Goal: Check status: Check status

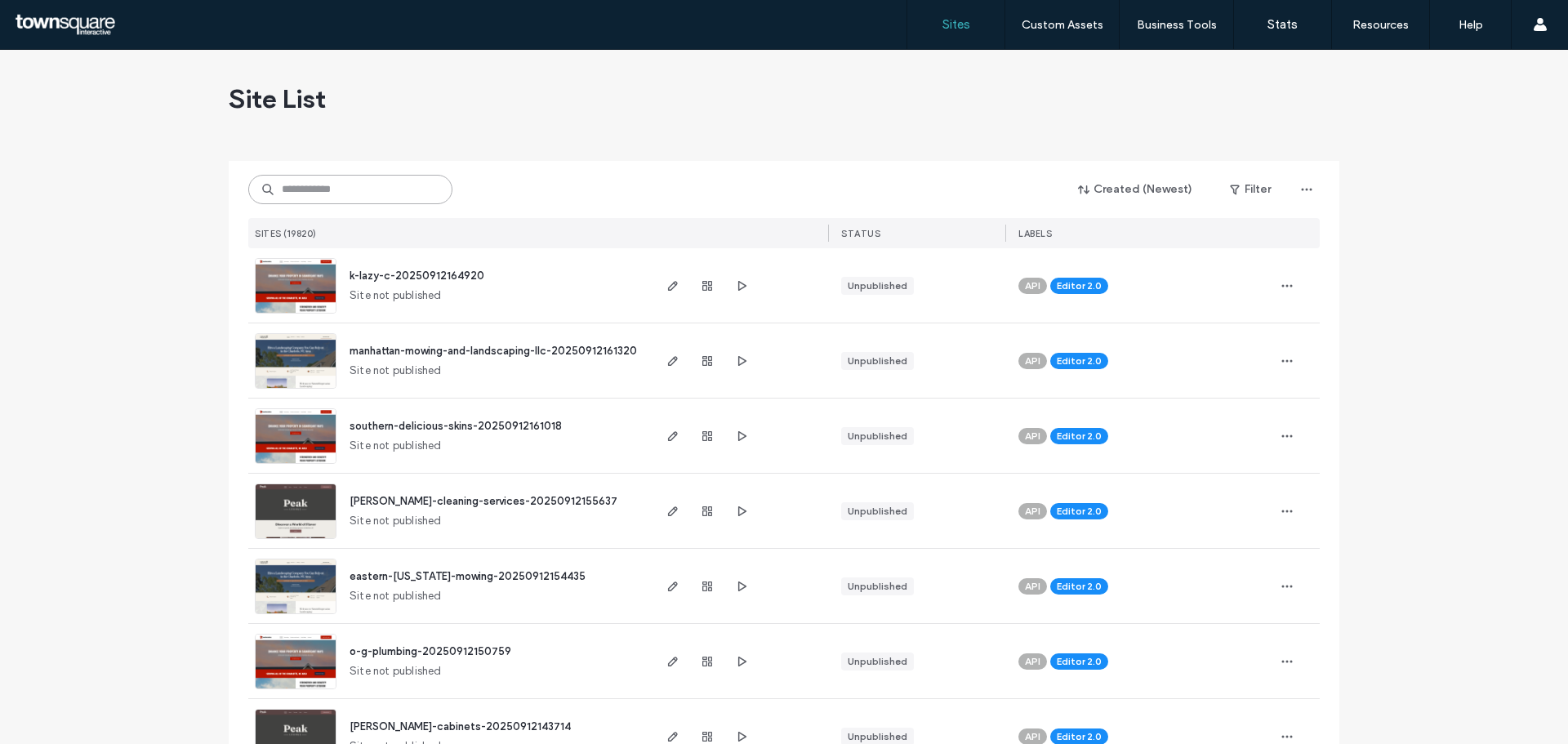
click at [376, 180] on input at bounding box center [350, 189] width 204 height 29
paste input "**********"
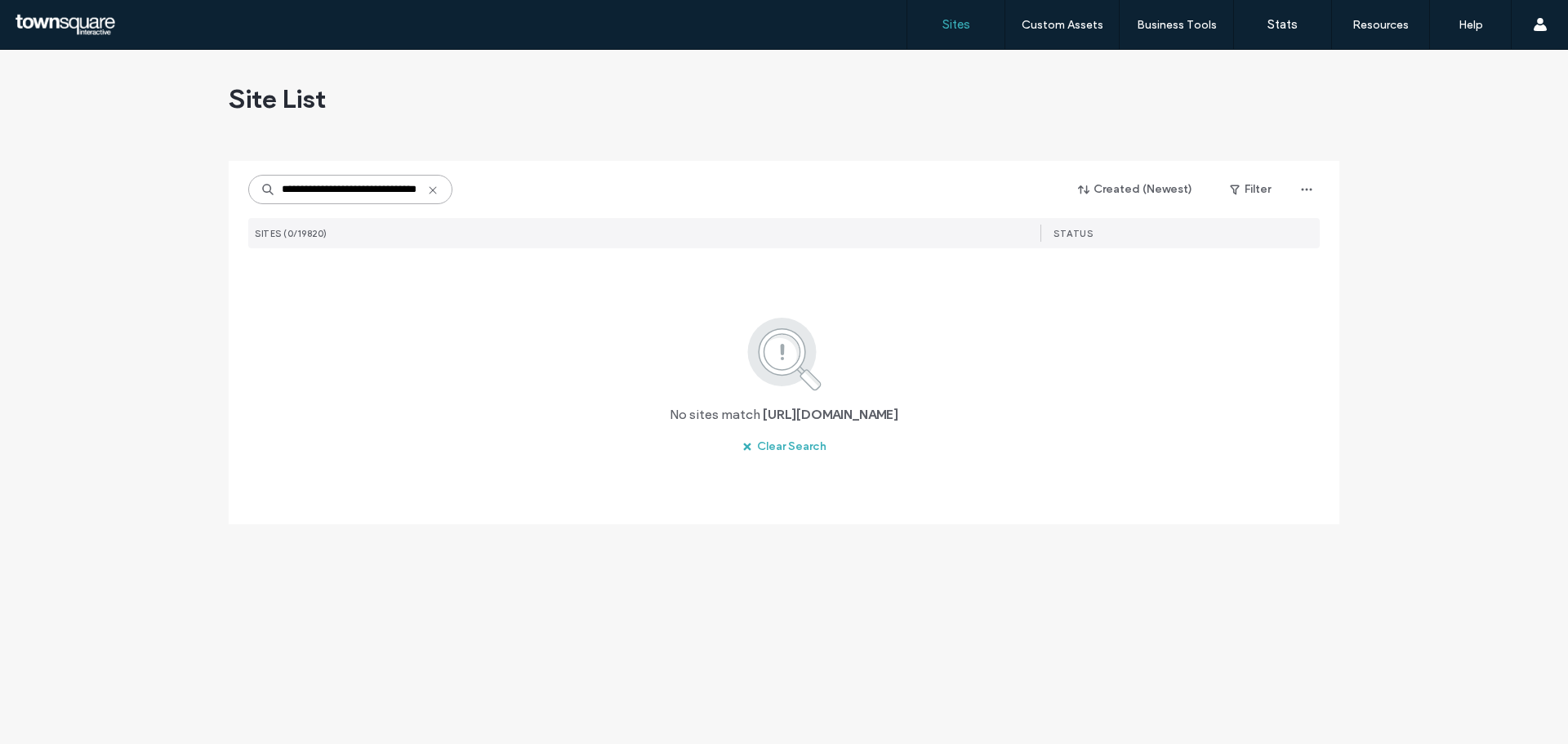
scroll to position [0, 43]
click at [285, 187] on input "**********" at bounding box center [350, 189] width 204 height 29
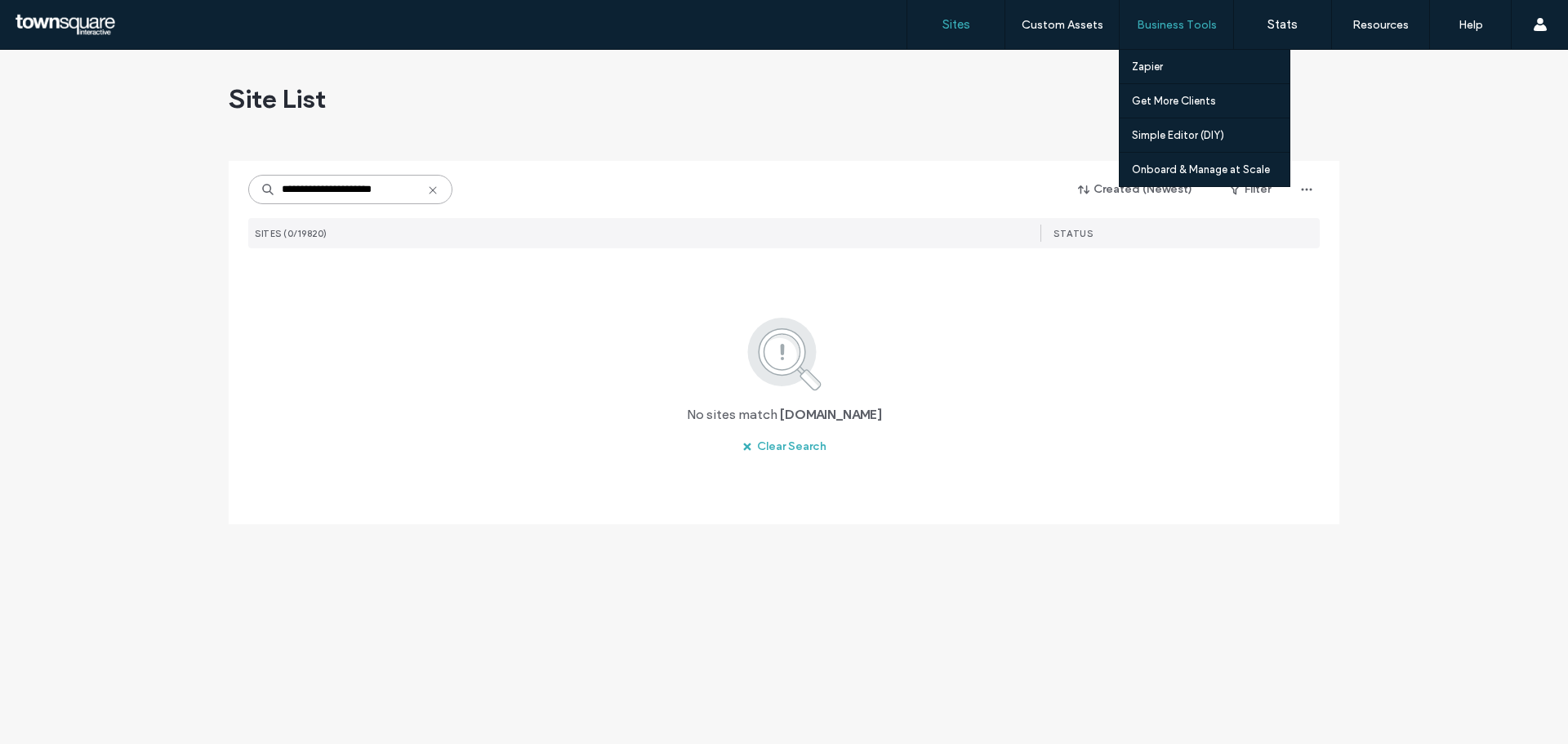
type input "**********"
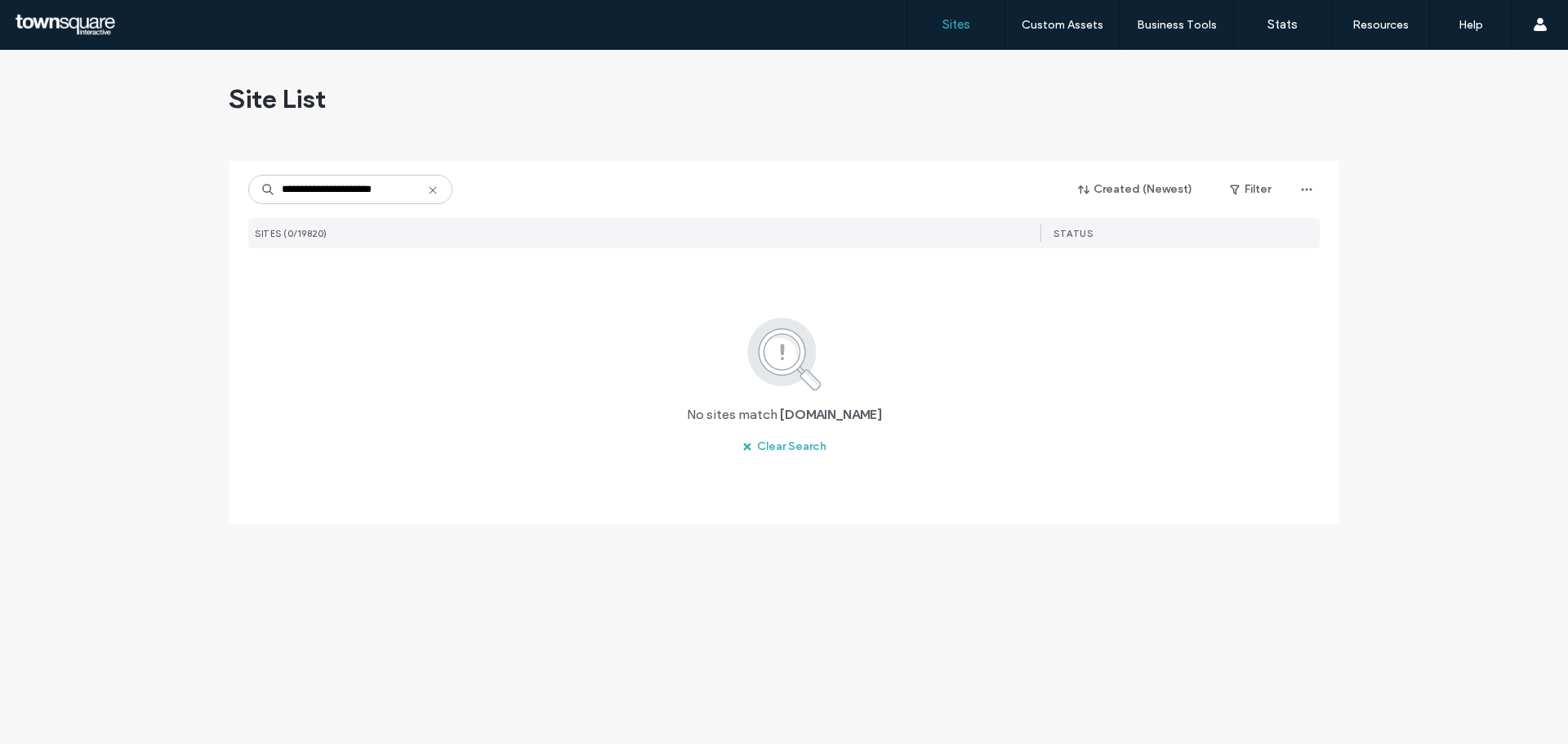
click at [434, 192] on icon at bounding box center [432, 189] width 13 height 13
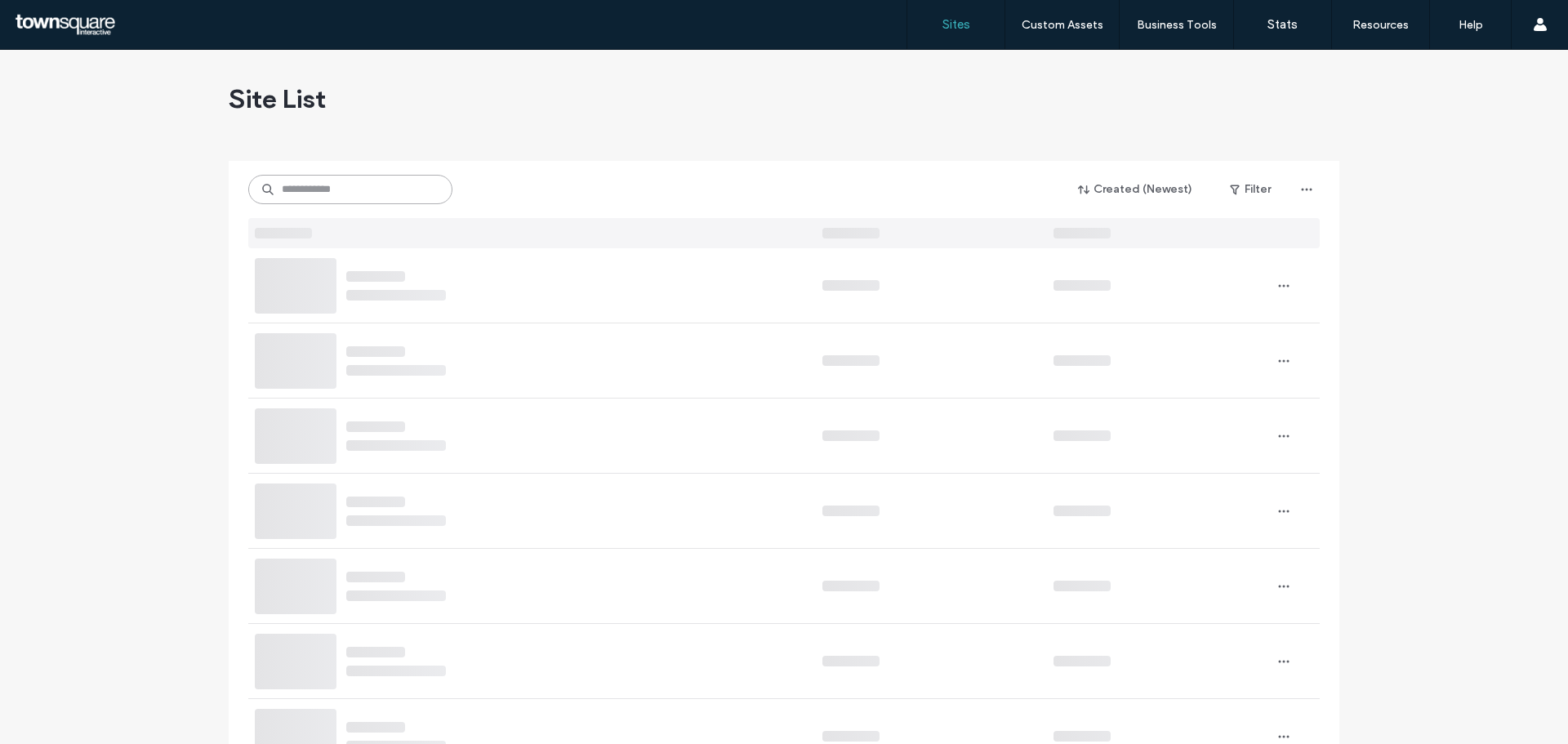
click at [388, 191] on input at bounding box center [350, 189] width 204 height 29
paste input "**********"
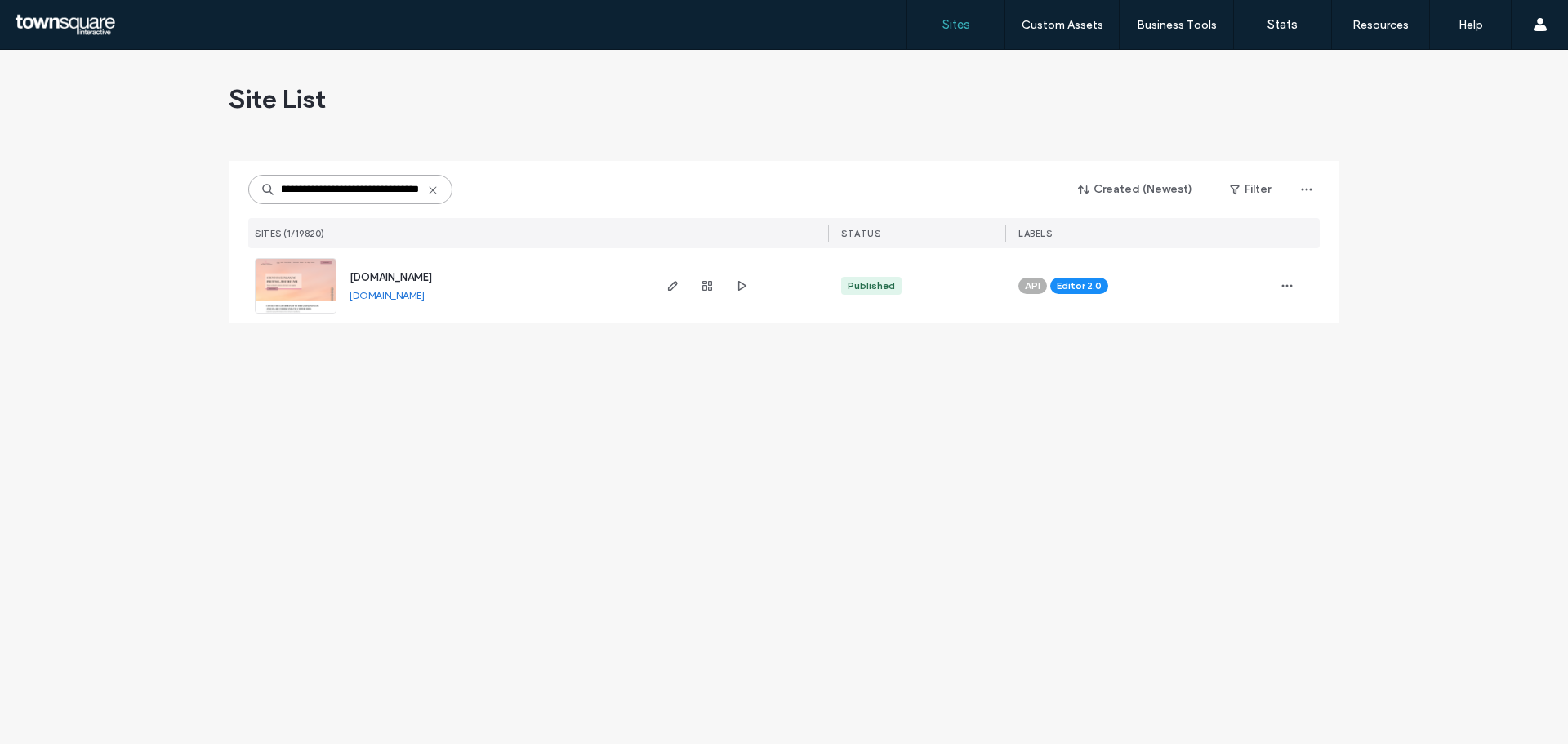
type input "**********"
click at [315, 285] on img at bounding box center [296, 314] width 80 height 111
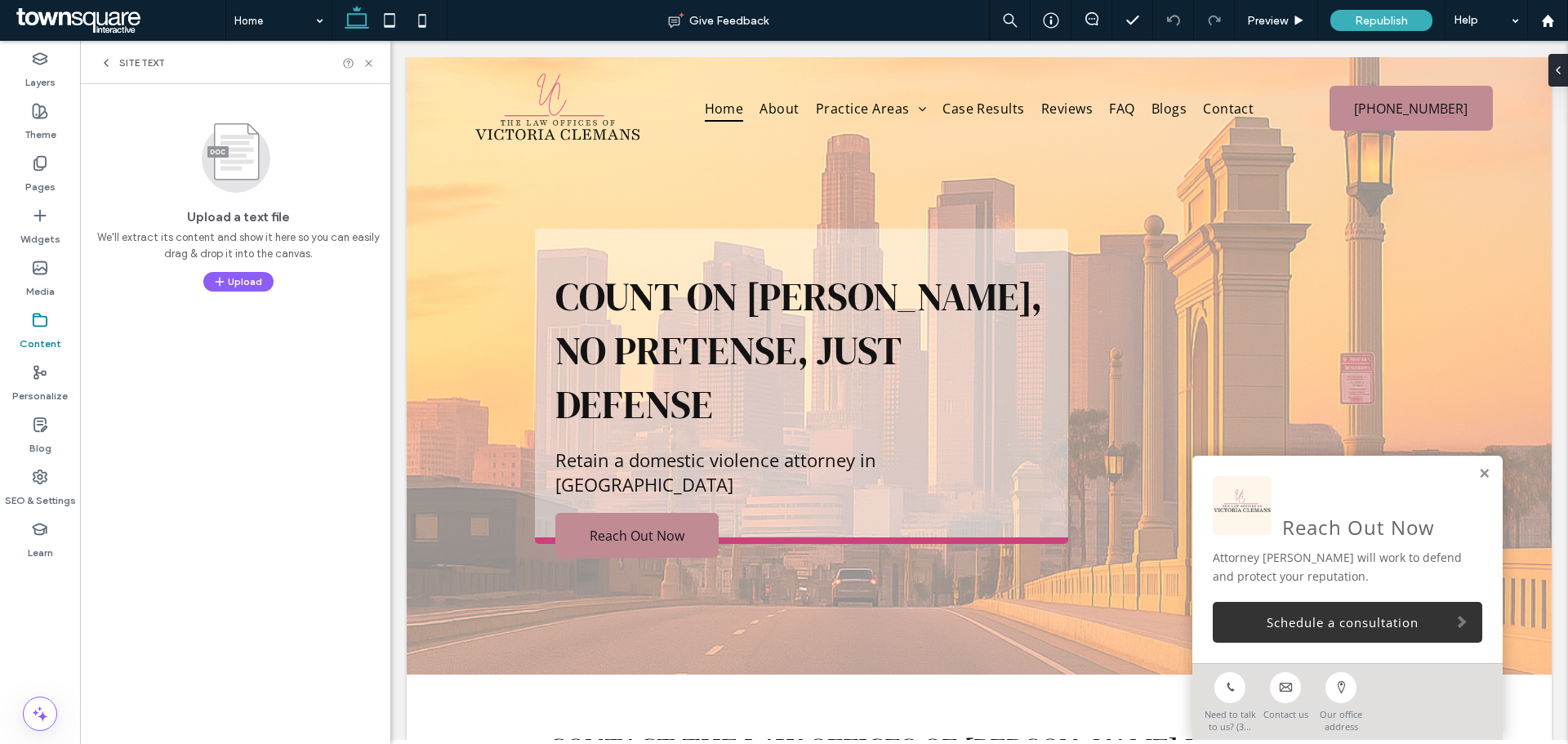
click at [24, 328] on div "Content" at bounding box center [40, 331] width 80 height 52
drag, startPoint x: 365, startPoint y: 64, endPoint x: 97, endPoint y: 96, distance: 269.9
click at [365, 64] on icon at bounding box center [369, 63] width 12 height 12
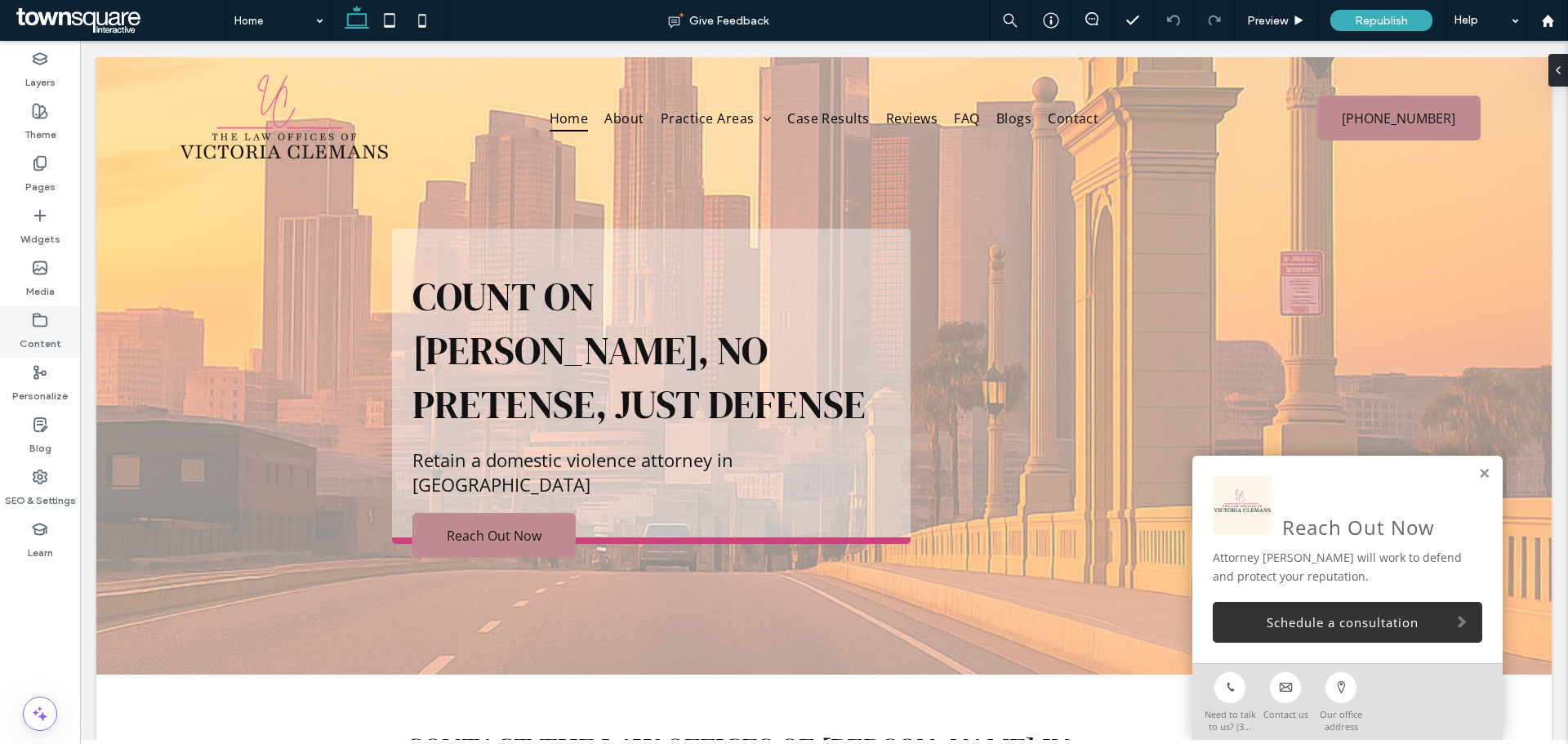
click at [31, 323] on div "Content" at bounding box center [40, 331] width 80 height 52
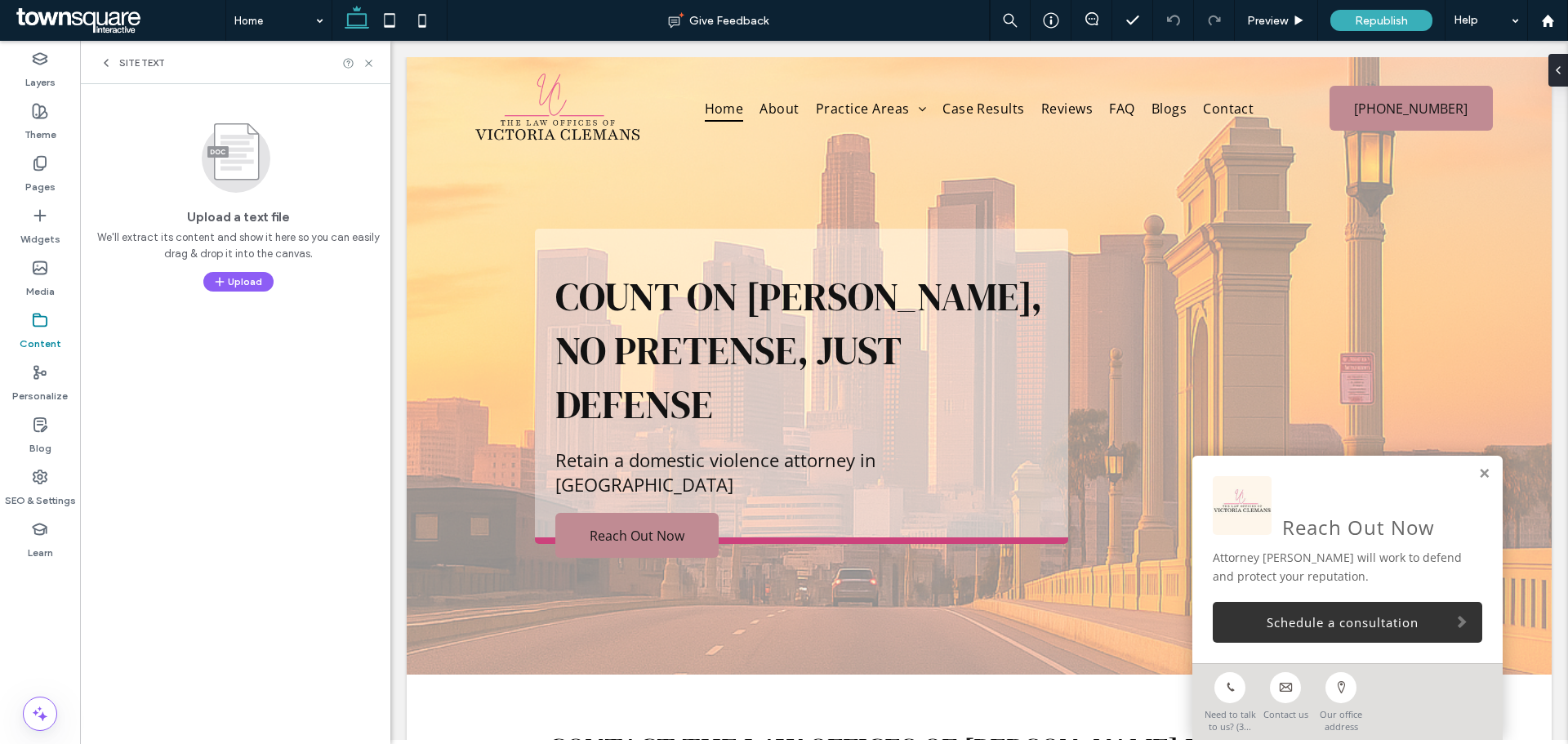
click at [119, 58] on span "Site Text" at bounding box center [143, 62] width 46 height 13
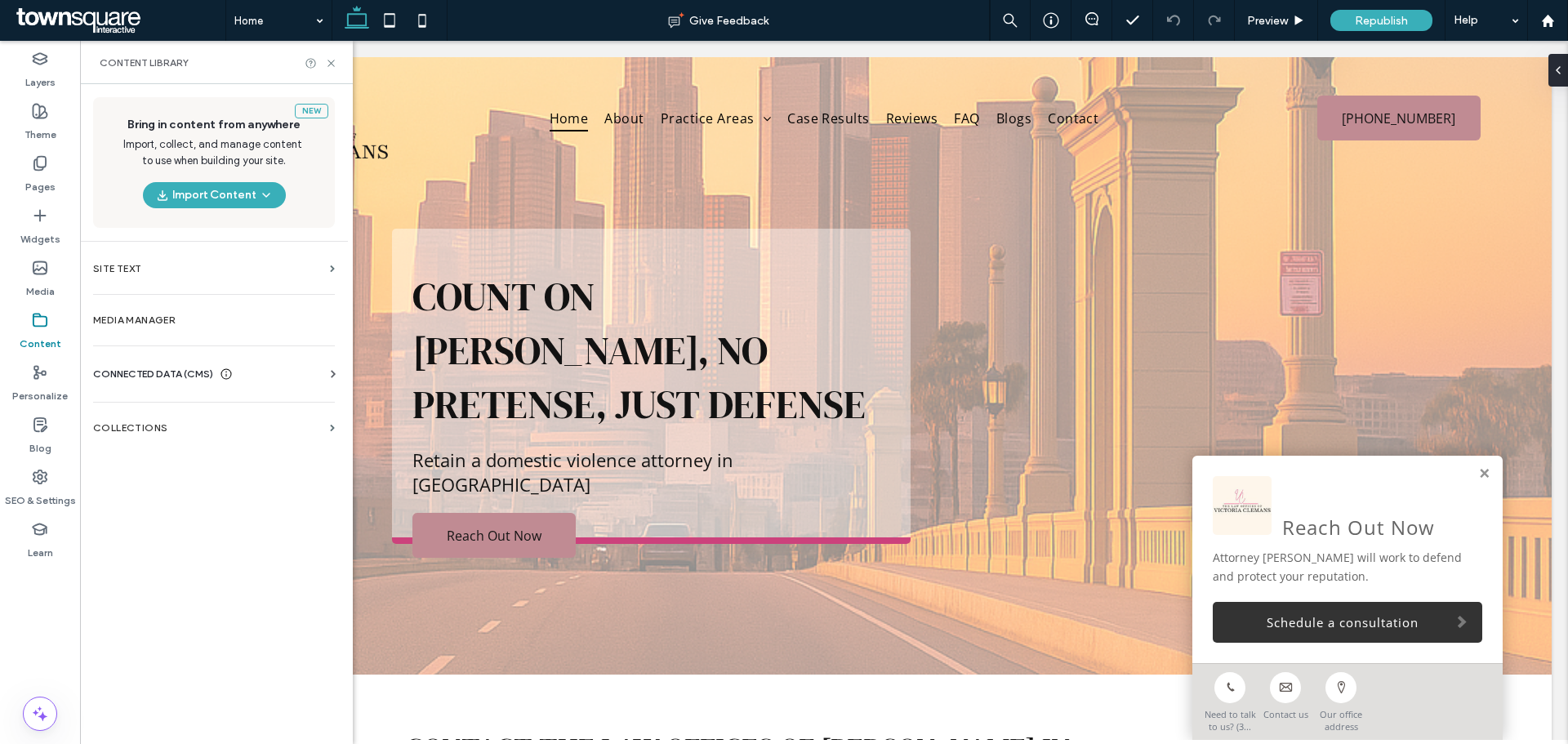
click at [191, 526] on div "New Bring in content from anywhere Import, collect, and manage content to use w…" at bounding box center [214, 412] width 268 height 656
drag, startPoint x: 872, startPoint y: 194, endPoint x: 875, endPoint y: 213, distance: 19.2
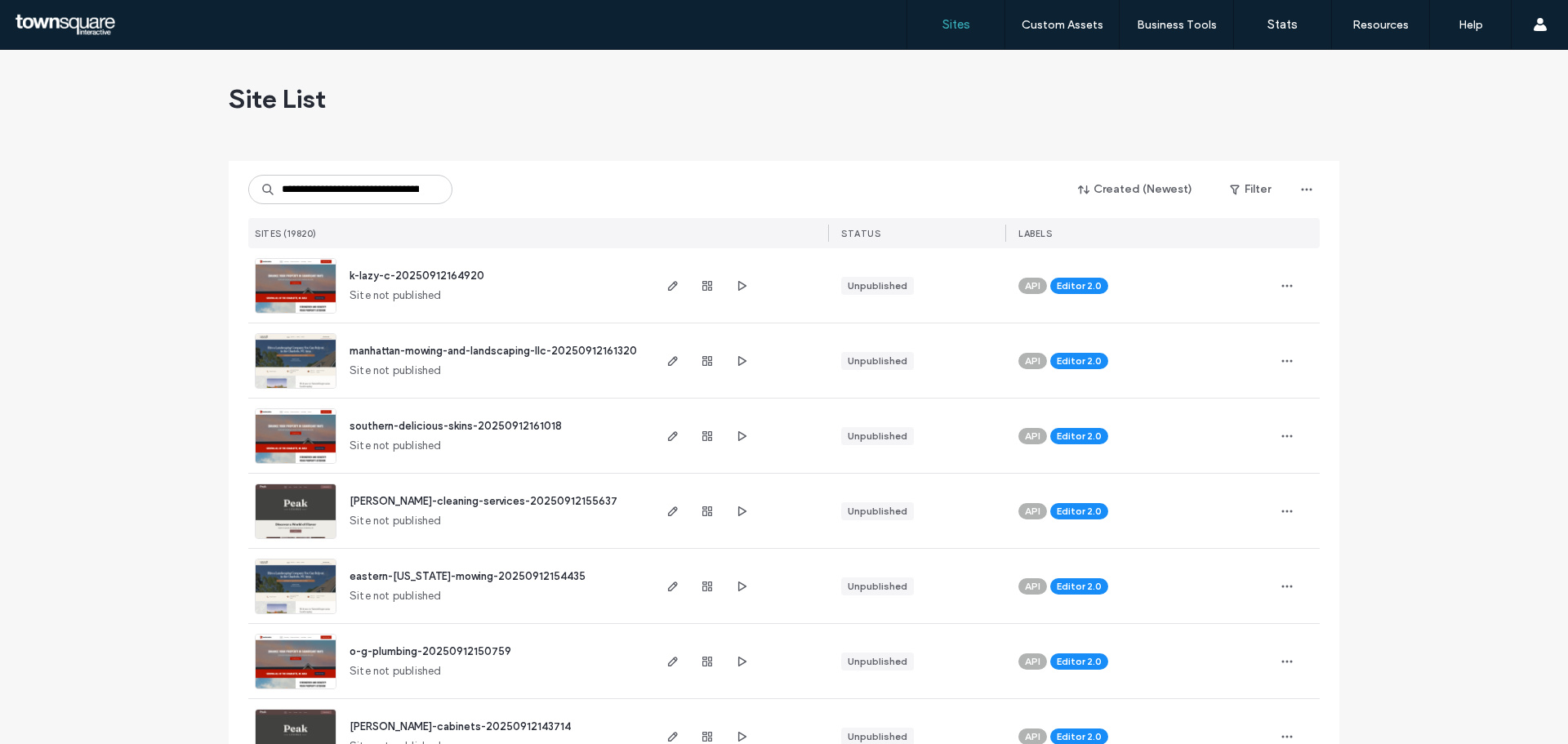
scroll to position [0, 73]
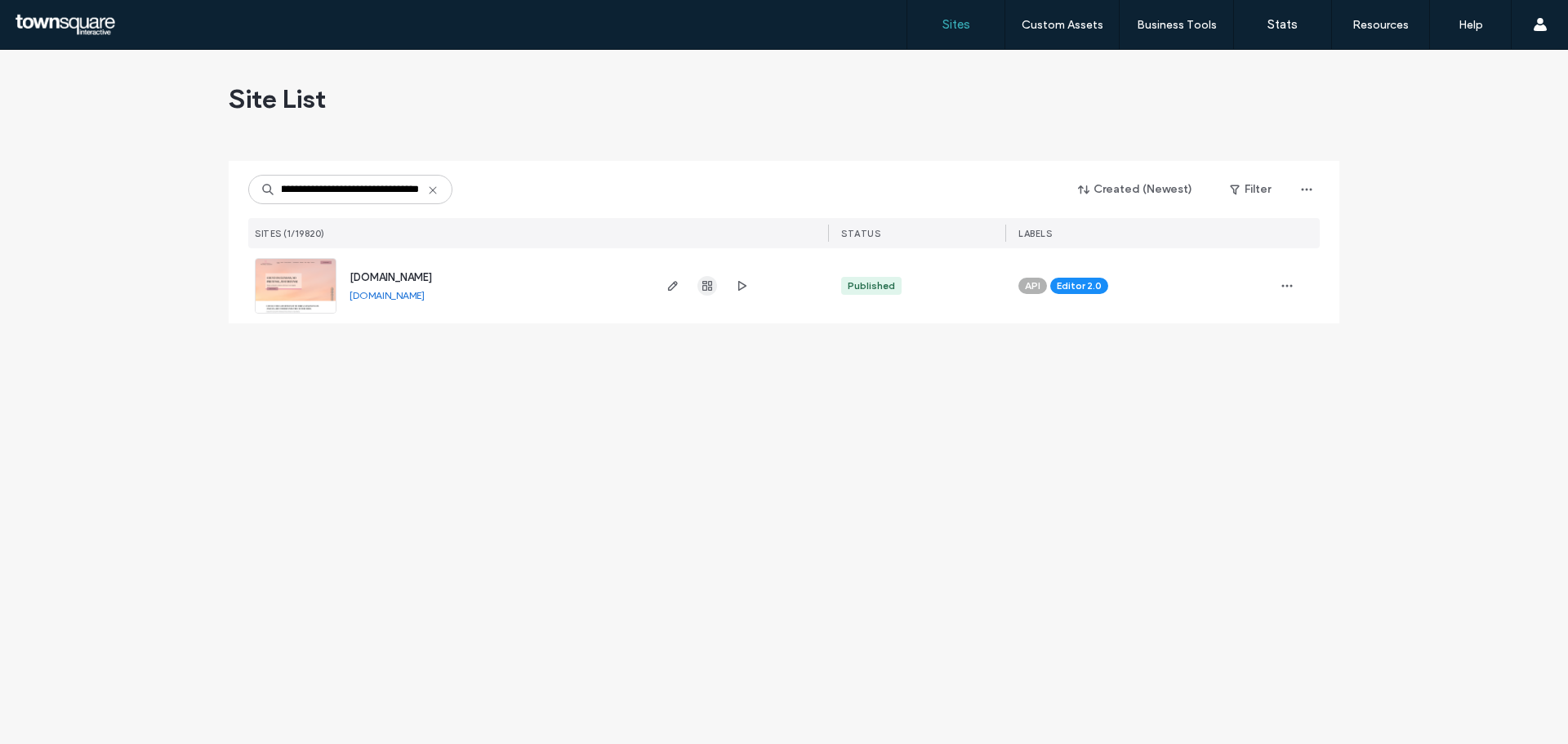
type input "**********"
click at [704, 279] on icon "button" at bounding box center [707, 285] width 13 height 13
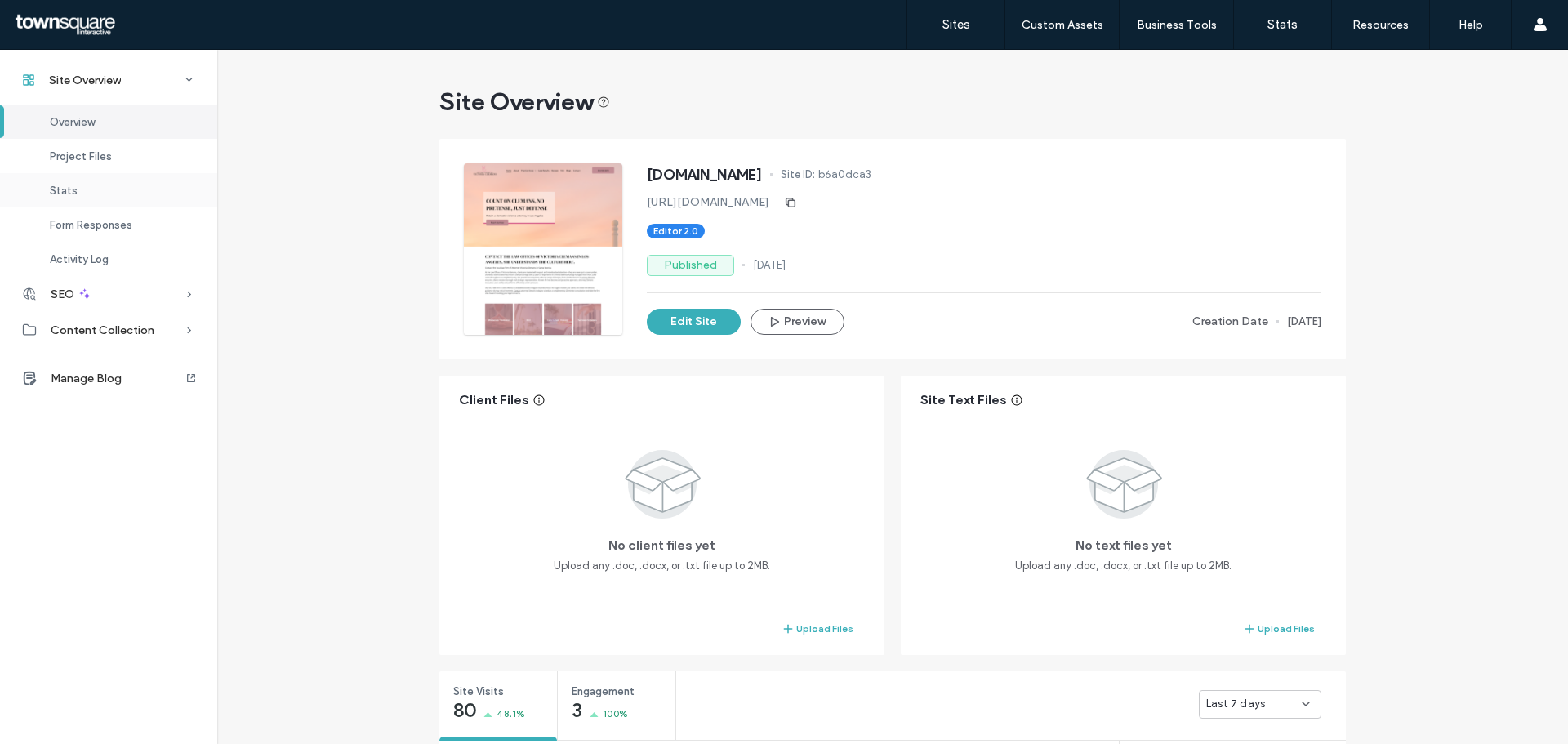
click at [109, 189] on div "Stats" at bounding box center [108, 190] width 218 height 34
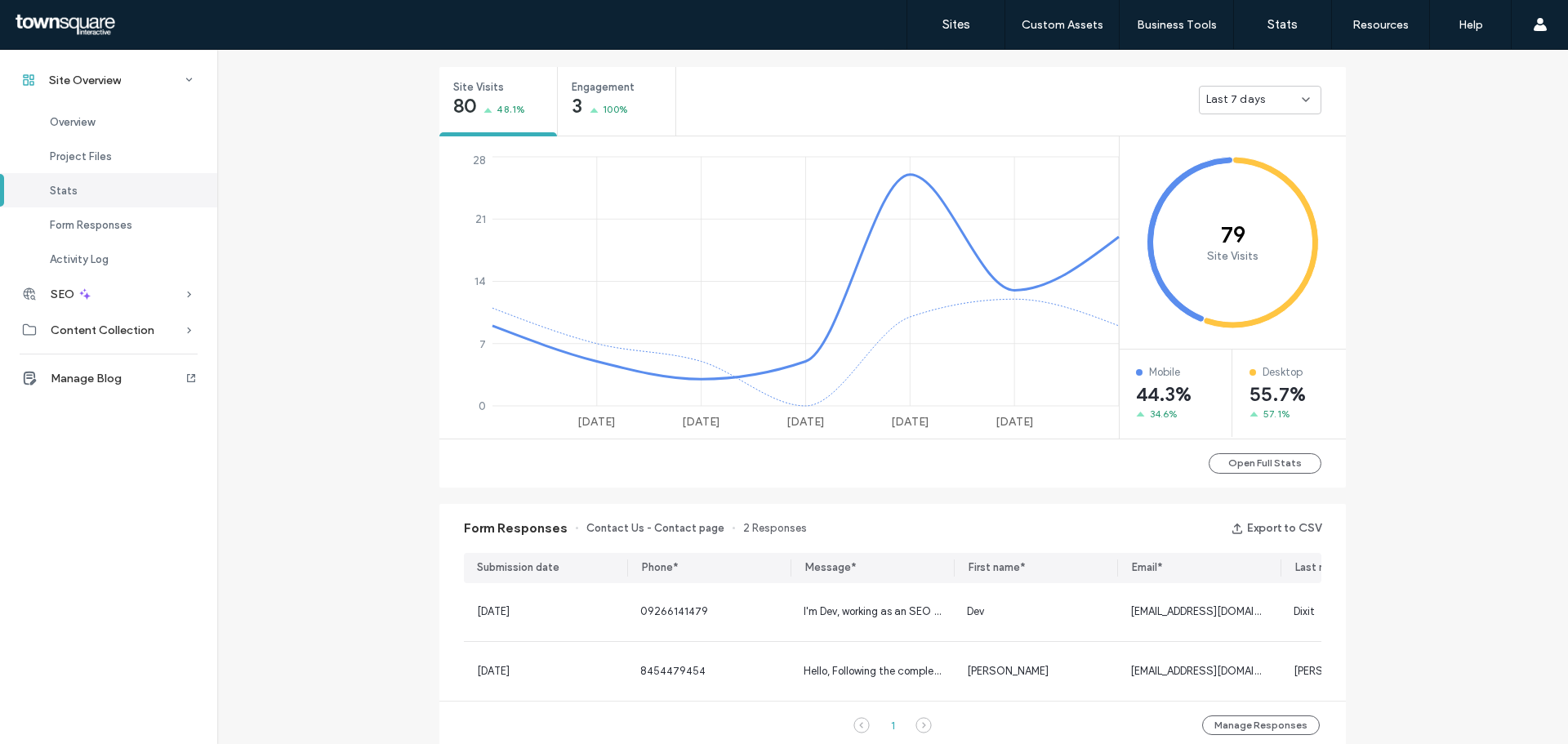
scroll to position [614, 0]
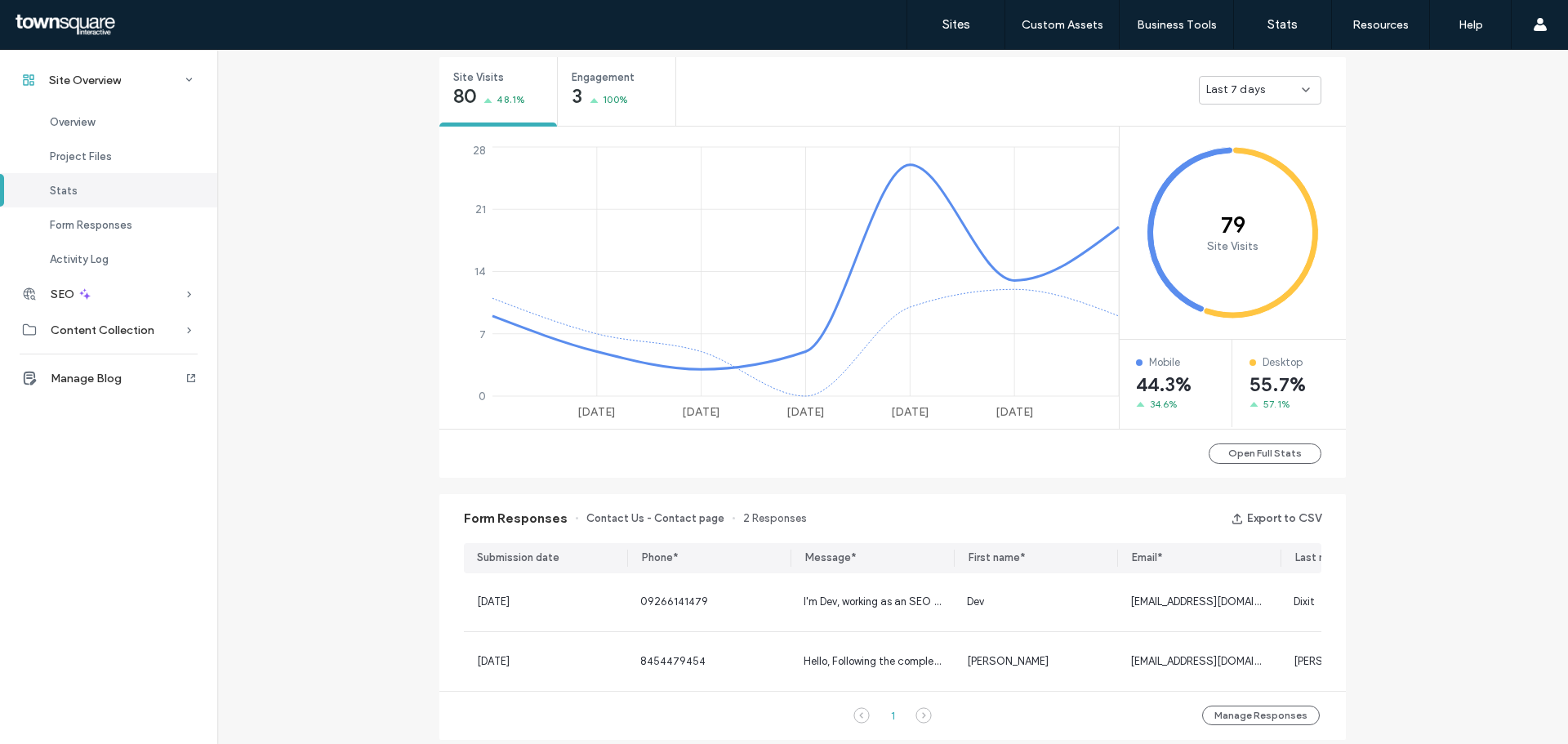
click at [1240, 103] on div "Last 7 days" at bounding box center [1261, 90] width 123 height 28
click at [1233, 173] on span "Last 30 days" at bounding box center [1233, 176] width 66 height 16
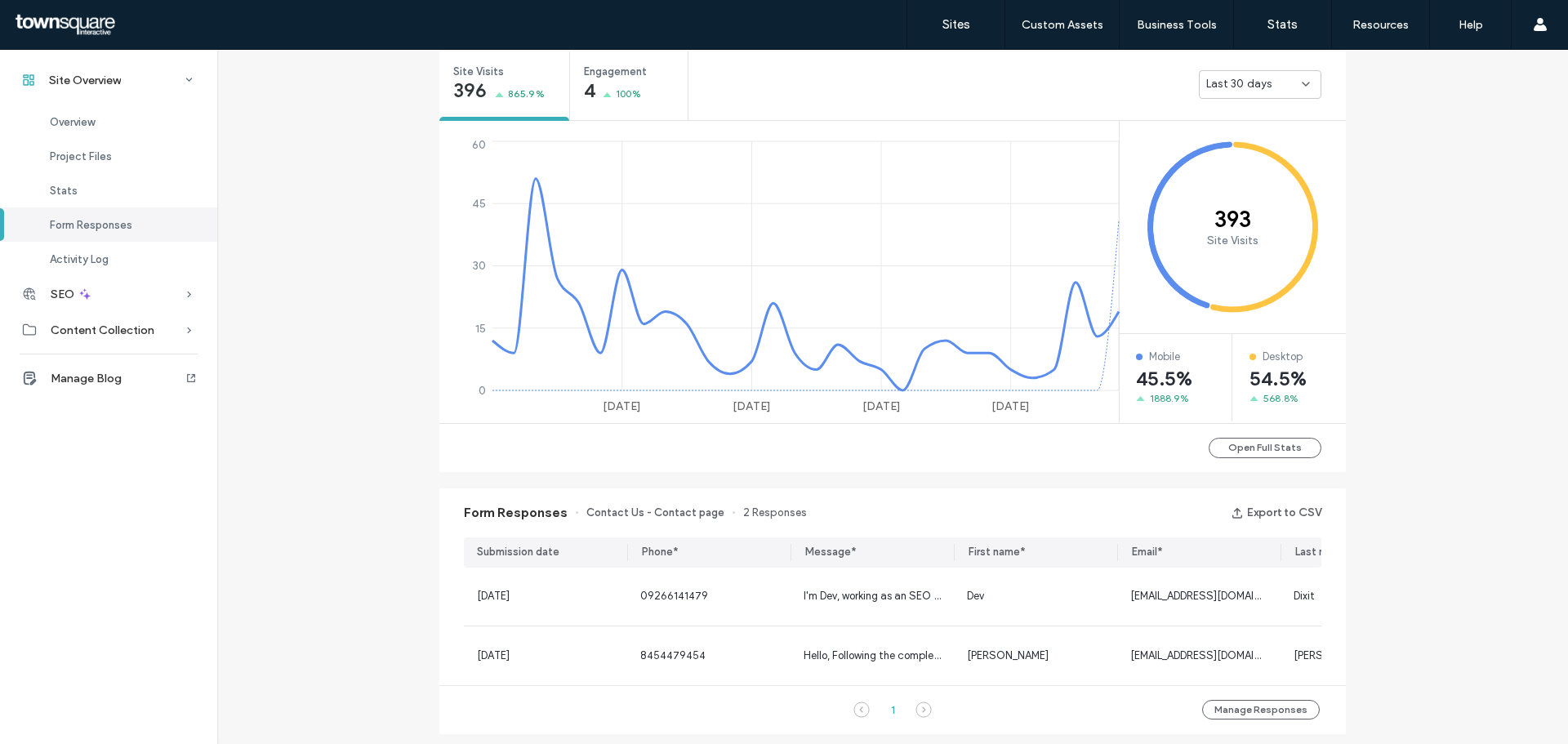
scroll to position [450, 0]
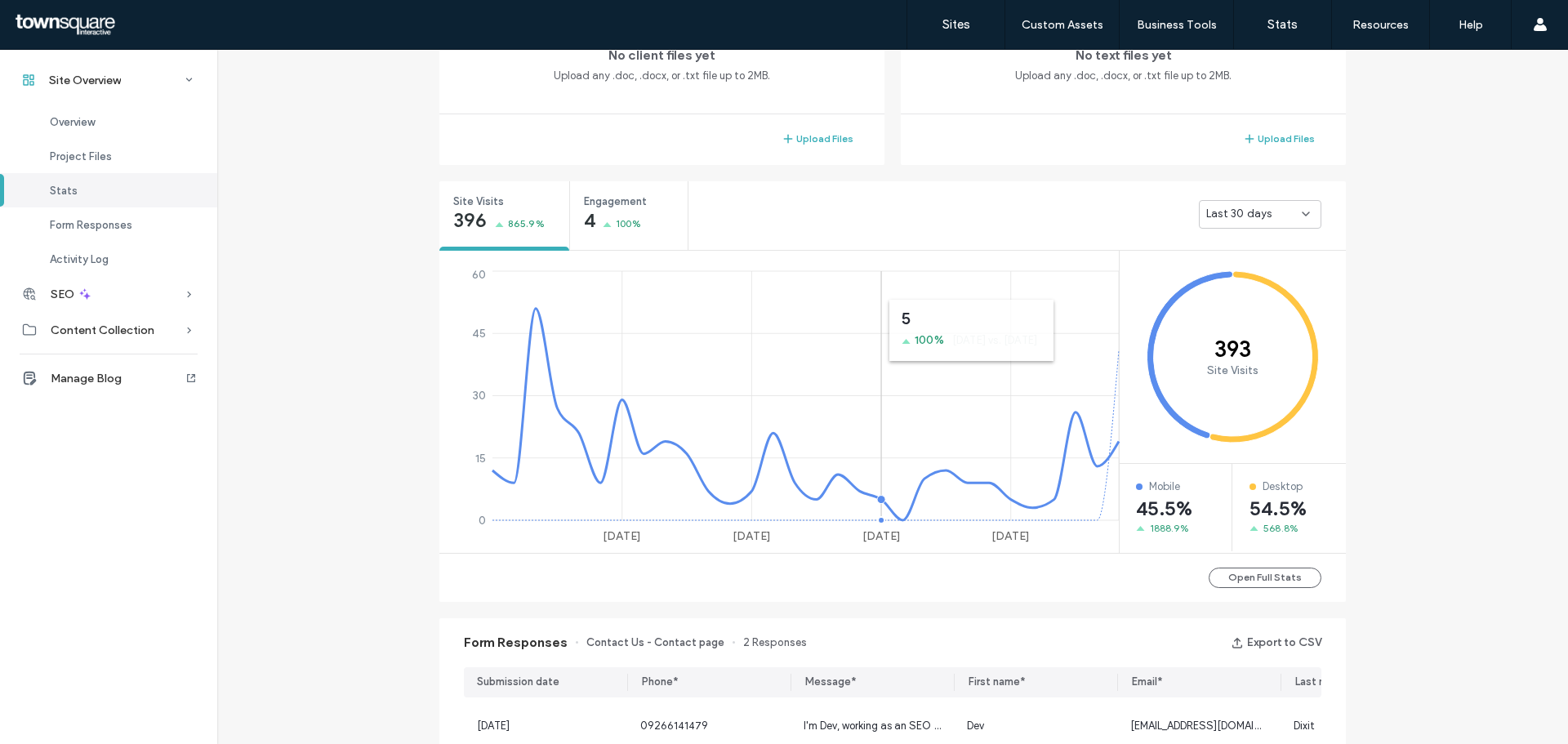
scroll to position [572, 0]
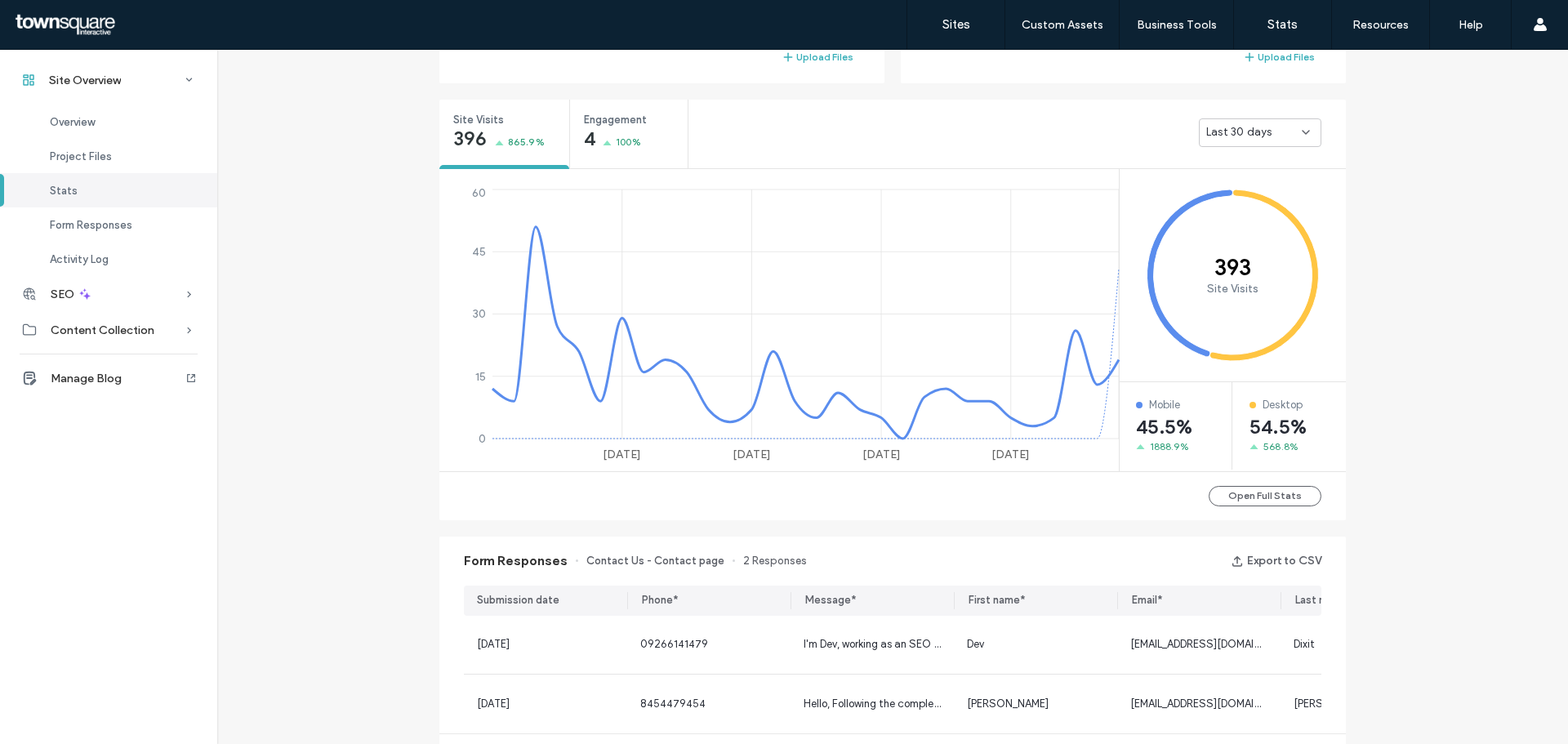
click at [1379, 379] on div "Site Overview [DOMAIN_NAME] Site ID: b6a0dca3 [URL][DOMAIN_NAME] Editor 2.0 Pub…" at bounding box center [893, 370] width 1351 height 1783
click at [885, 92] on div "Site Visits 396 865.9% Engagement 4 100% Last 30 days [DATE] Aug [DATE] [DATE] …" at bounding box center [892, 310] width 923 height 437
click at [1446, 366] on div "Site Overview [DOMAIN_NAME] Site ID: b6a0dca3 [URL][DOMAIN_NAME] Editor 2.0 Pub…" at bounding box center [893, 370] width 1351 height 1783
click at [1382, 318] on div "Site Overview [DOMAIN_NAME] Site ID: b6a0dca3 [URL][DOMAIN_NAME] Editor 2.0 Pub…" at bounding box center [893, 370] width 1351 height 1783
click at [1238, 272] on tspan "393" at bounding box center [1233, 267] width 37 height 28
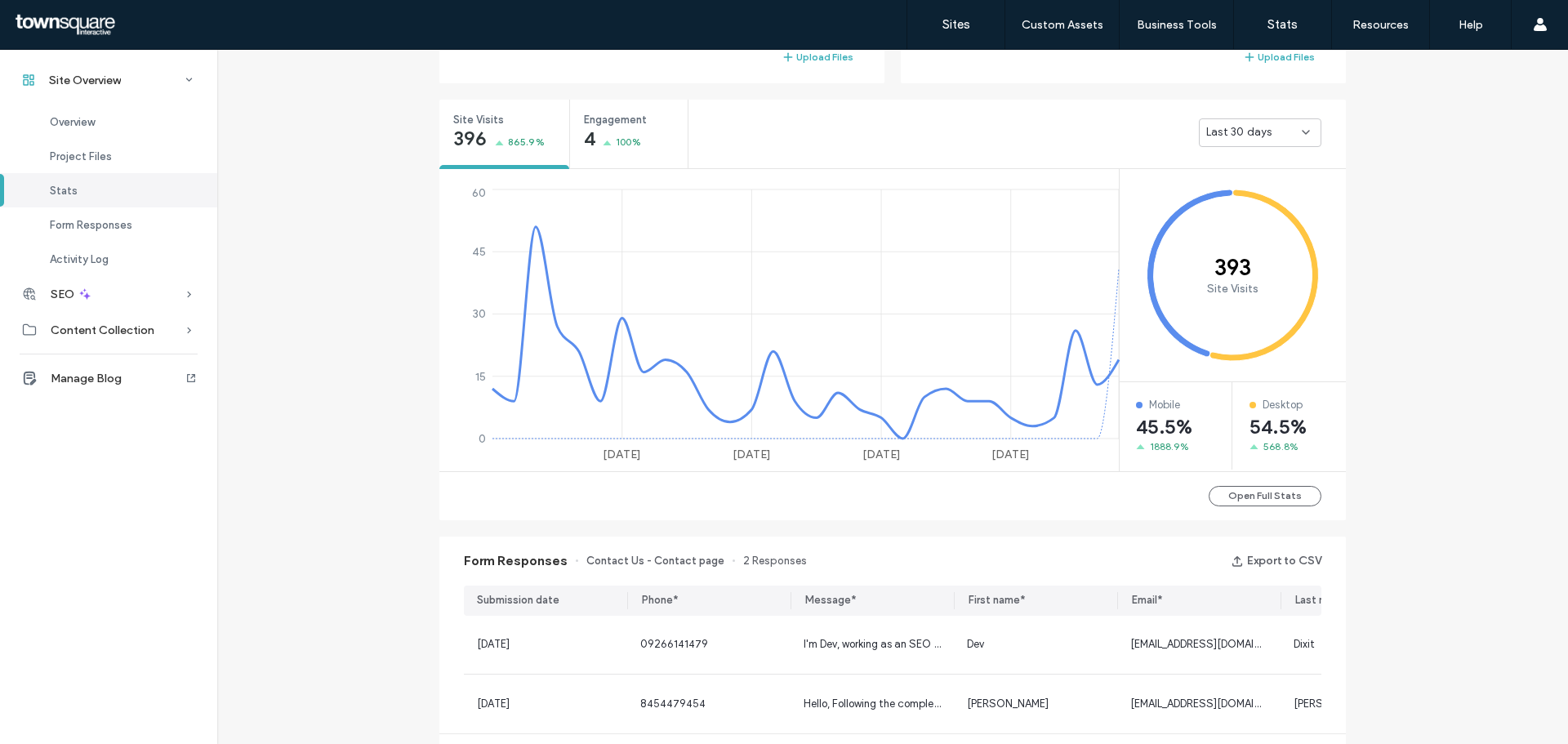
click at [1358, 274] on div "Site Overview [DOMAIN_NAME] Site ID: b6a0dca3 [URL][DOMAIN_NAME] Editor 2.0 Pub…" at bounding box center [893, 370] width 1351 height 1783
click at [1361, 377] on div "Site Overview [DOMAIN_NAME] Site ID: b6a0dca3 [URL][DOMAIN_NAME] Editor 2.0 Pub…" at bounding box center [893, 370] width 1351 height 1783
click at [1406, 320] on div "Site Overview [DOMAIN_NAME] Site ID: b6a0dca3 [URL][DOMAIN_NAME] Editor 2.0 Pub…" at bounding box center [893, 370] width 1351 height 1783
click at [847, 487] on div "Open Full Stats" at bounding box center [893, 495] width 906 height 49
click at [1239, 497] on button "Open Full Stats" at bounding box center [1265, 496] width 113 height 20
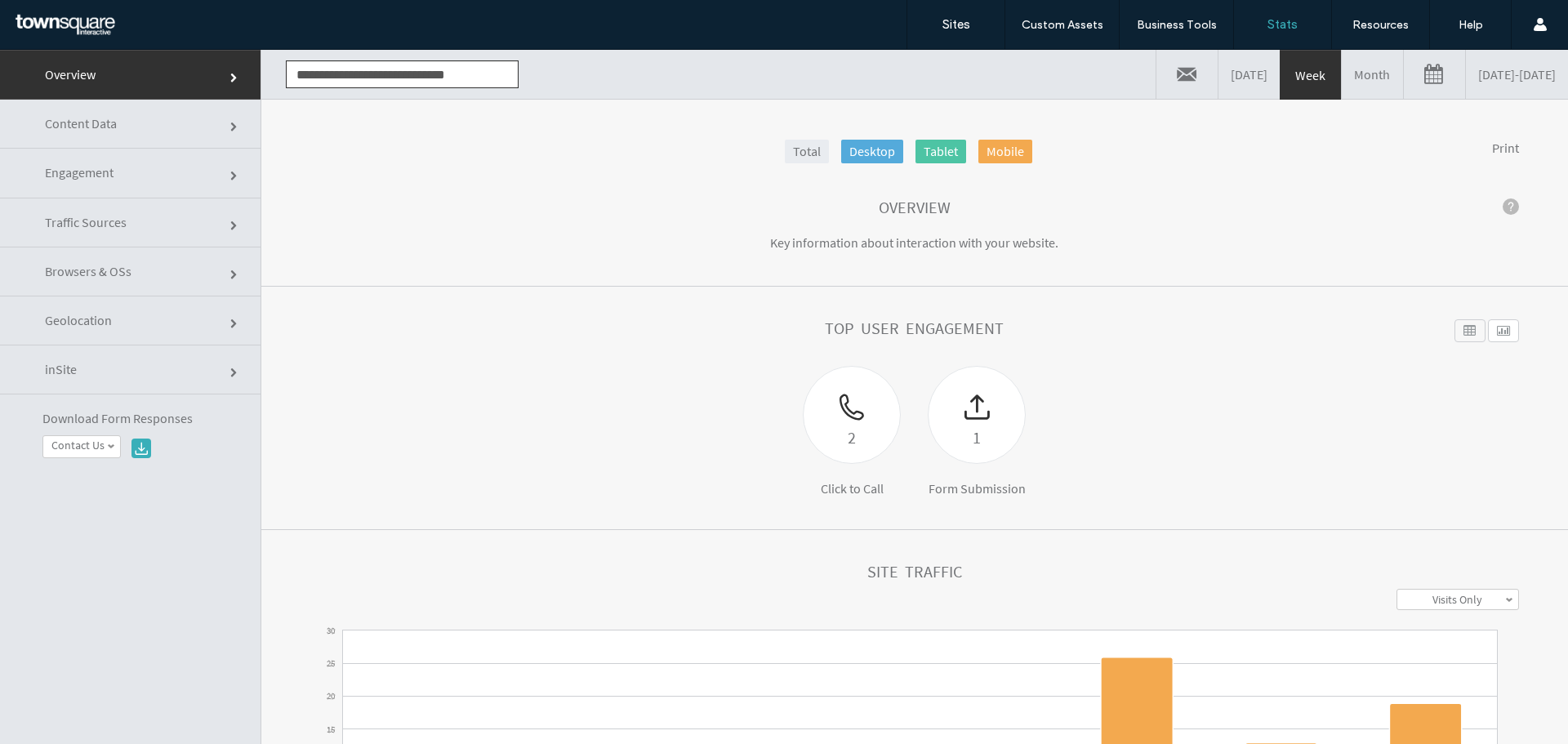
click at [899, 302] on section "Top User Engagement 2 Click to Call 1 Form Submission Widget Name Desktop Table…" at bounding box center [914, 408] width 1307 height 243
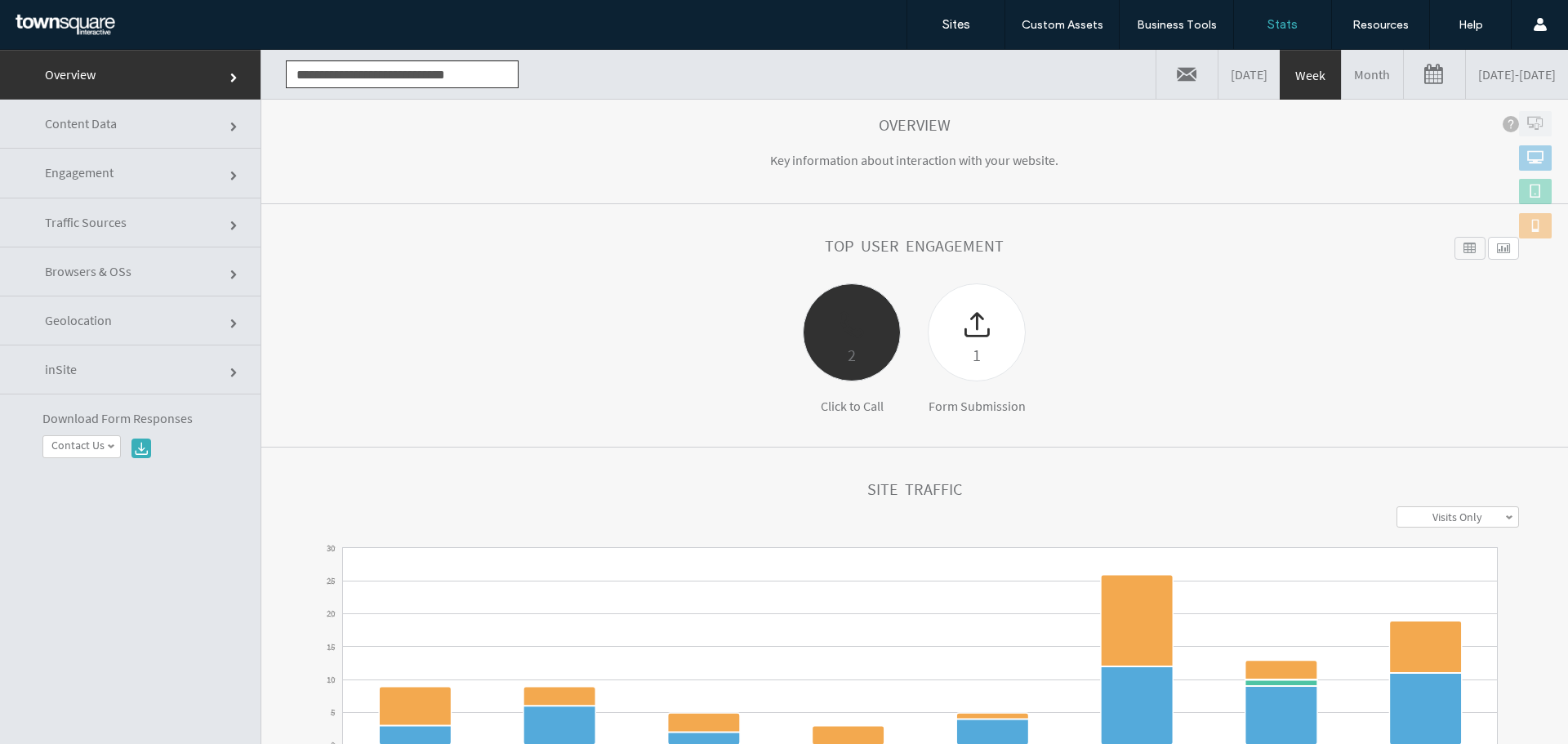
scroll to position [163, 0]
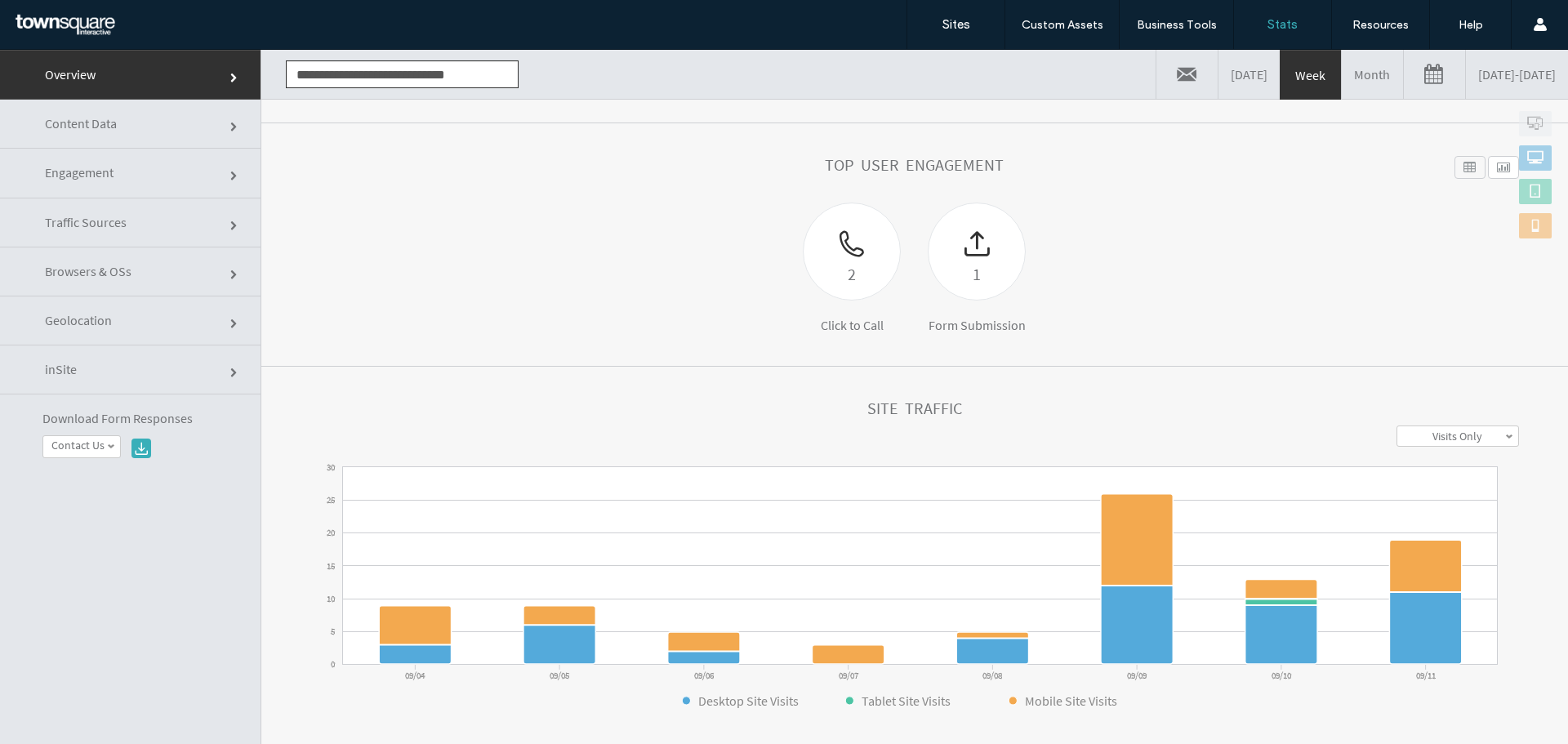
click at [906, 352] on section "Top User Engagement 2 Click to Call 1 Form Submission Widget Name Desktop Table…" at bounding box center [914, 244] width 1307 height 243
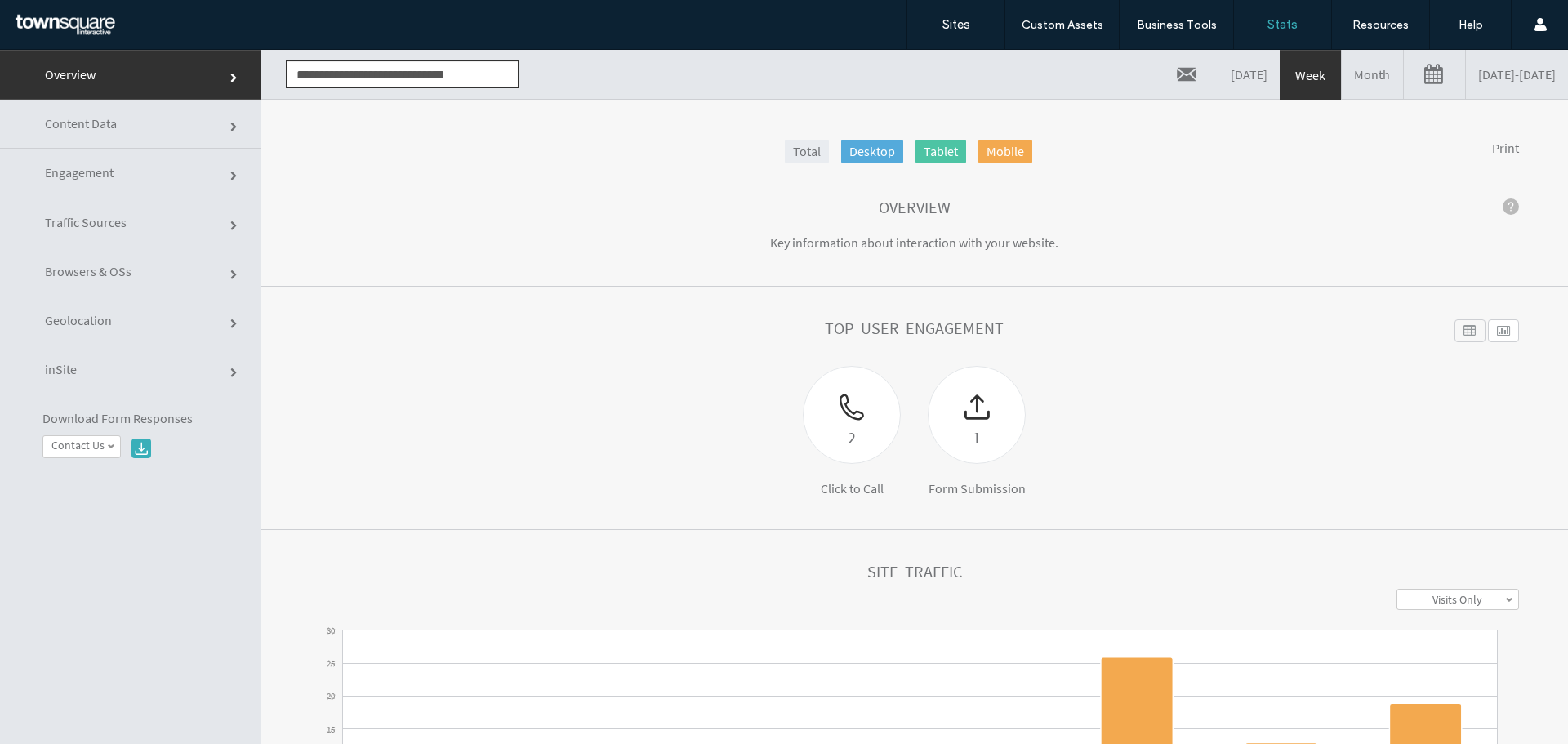
scroll to position [82, 0]
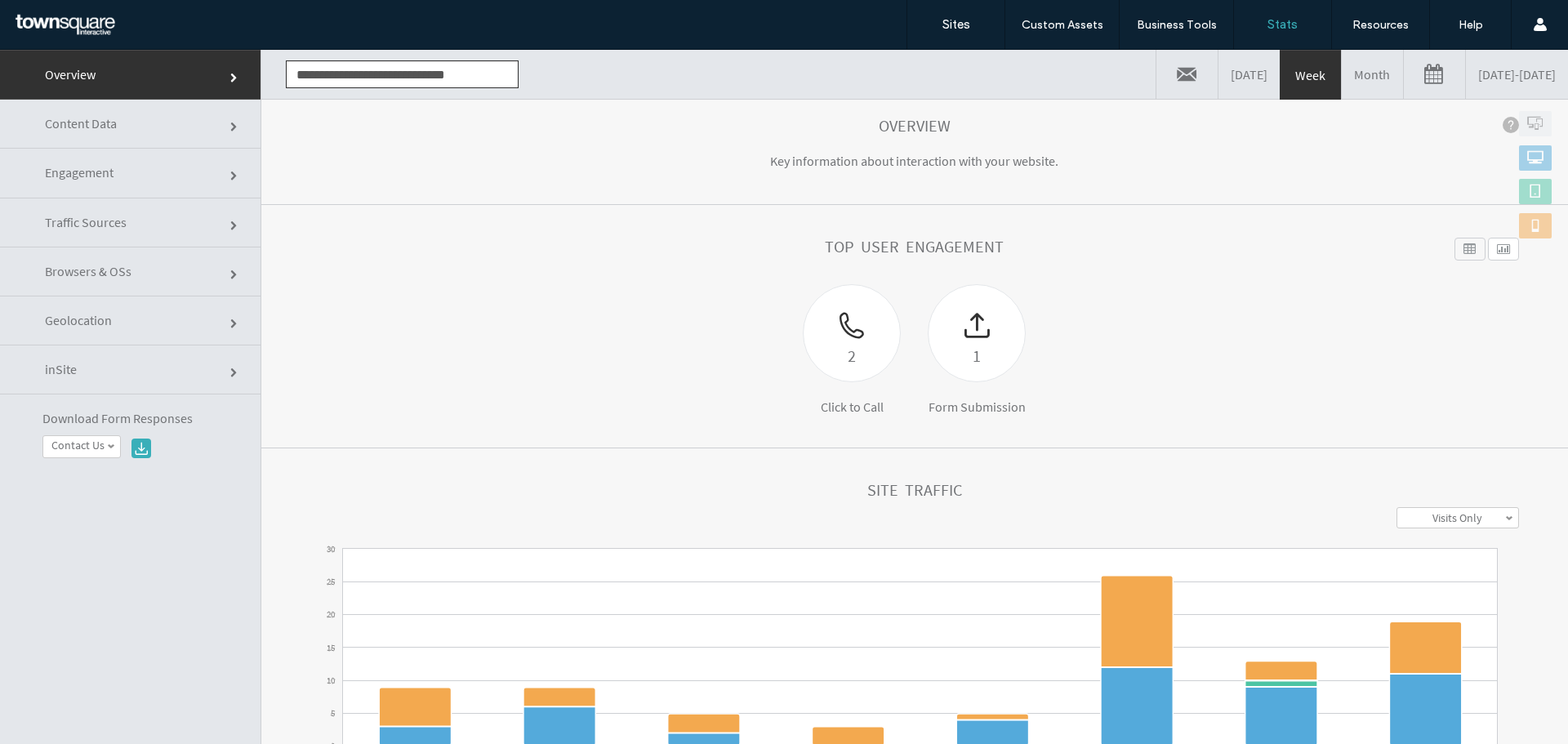
click at [901, 351] on div "2 Click to Call 1 Form Submission" at bounding box center [914, 349] width 707 height 131
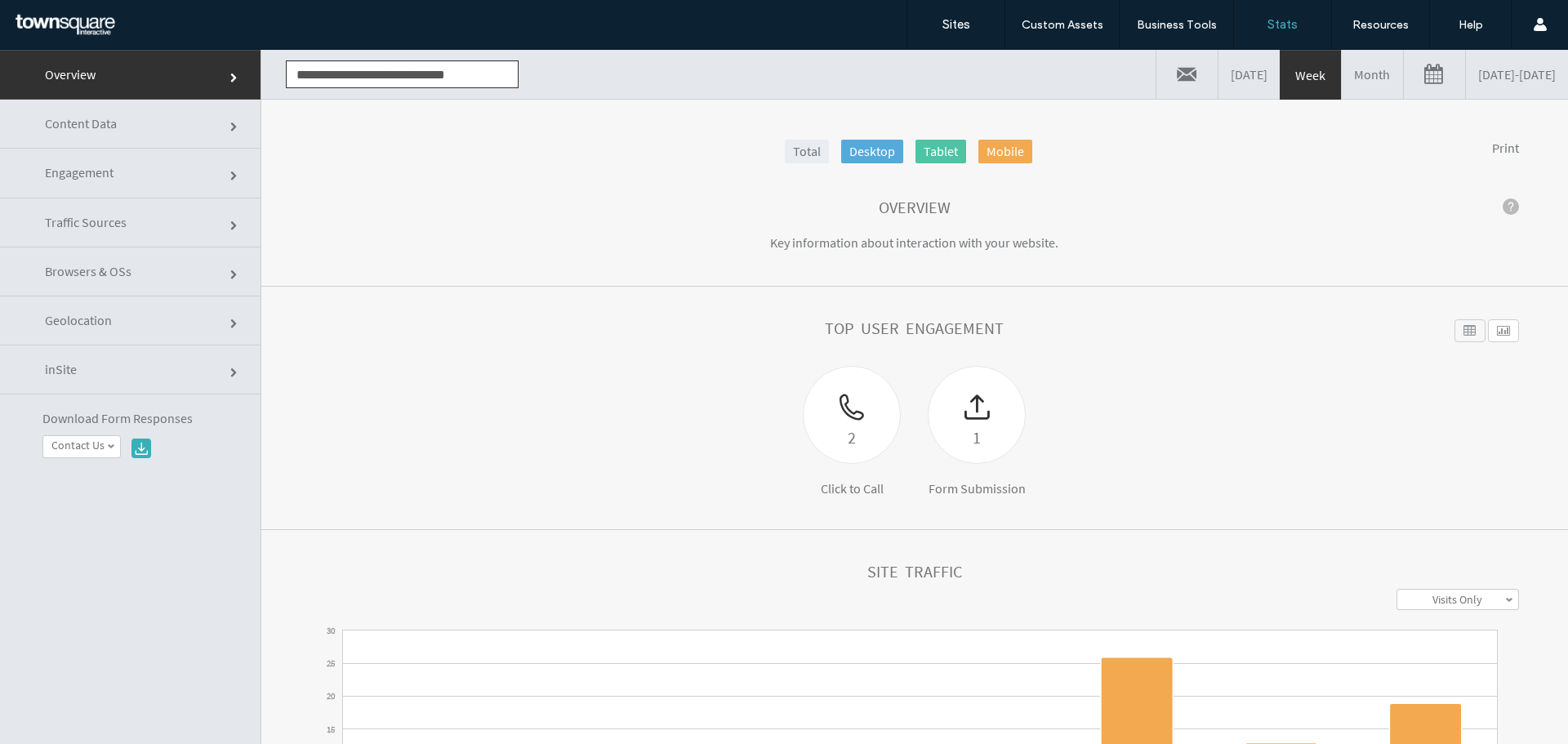
click at [901, 351] on div "Top User Engagement" at bounding box center [915, 342] width 1209 height 47
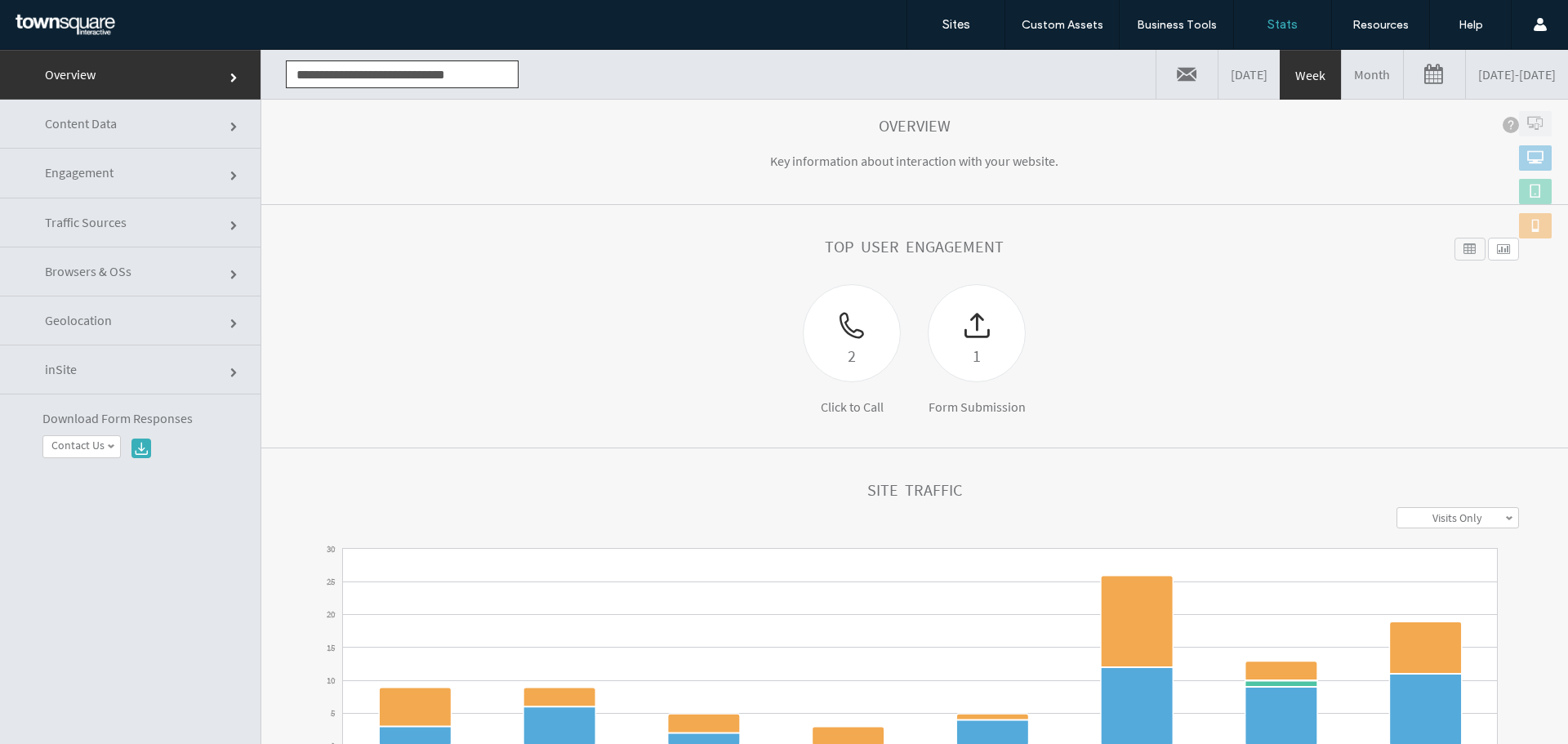
click at [901, 351] on div "2 Click to Call 1 Form Submission" at bounding box center [914, 349] width 707 height 131
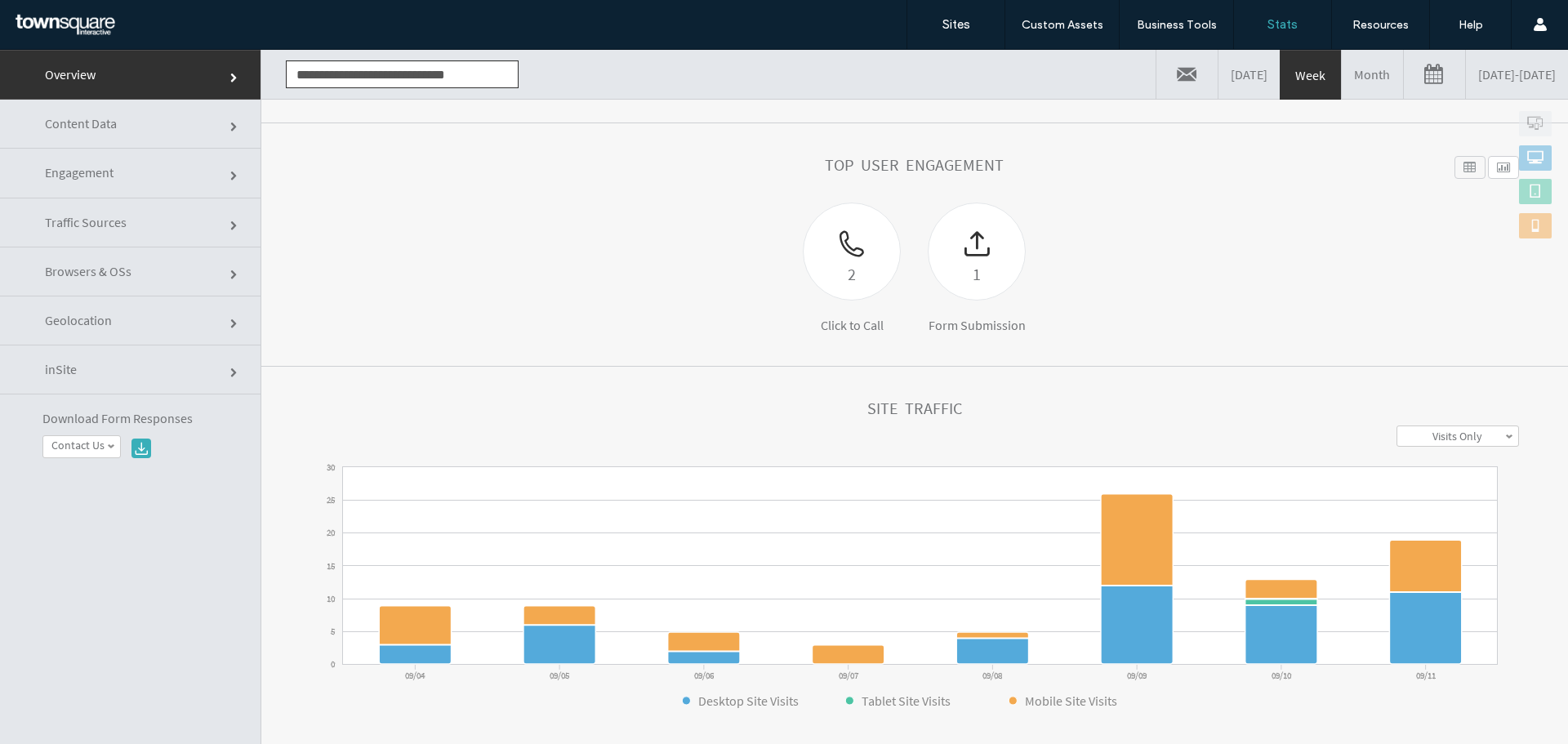
click at [901, 351] on section "Top User Engagement 2 Click to Call 1 Form Submission Widget Name Desktop Table…" at bounding box center [914, 244] width 1307 height 243
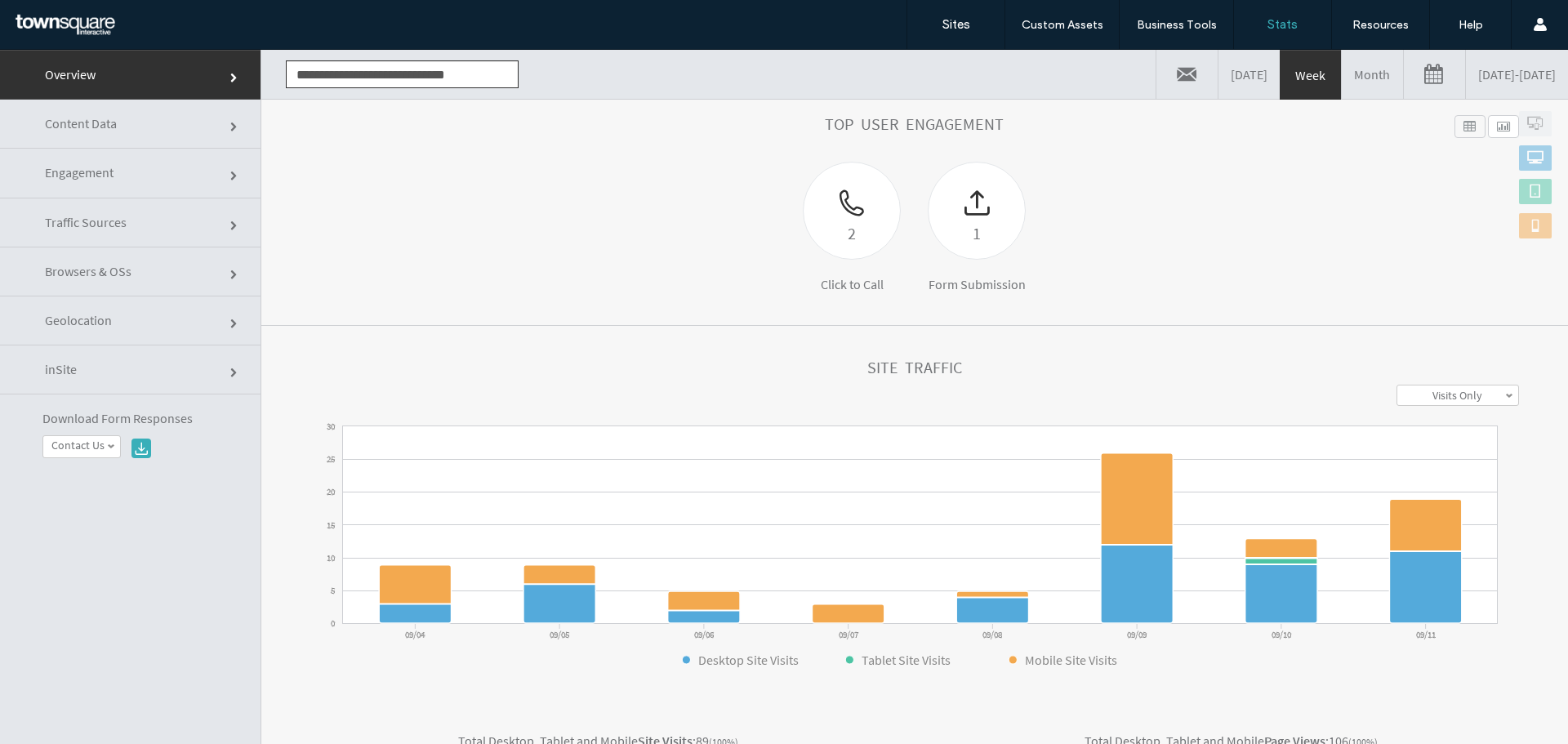
scroll to position [245, 0]
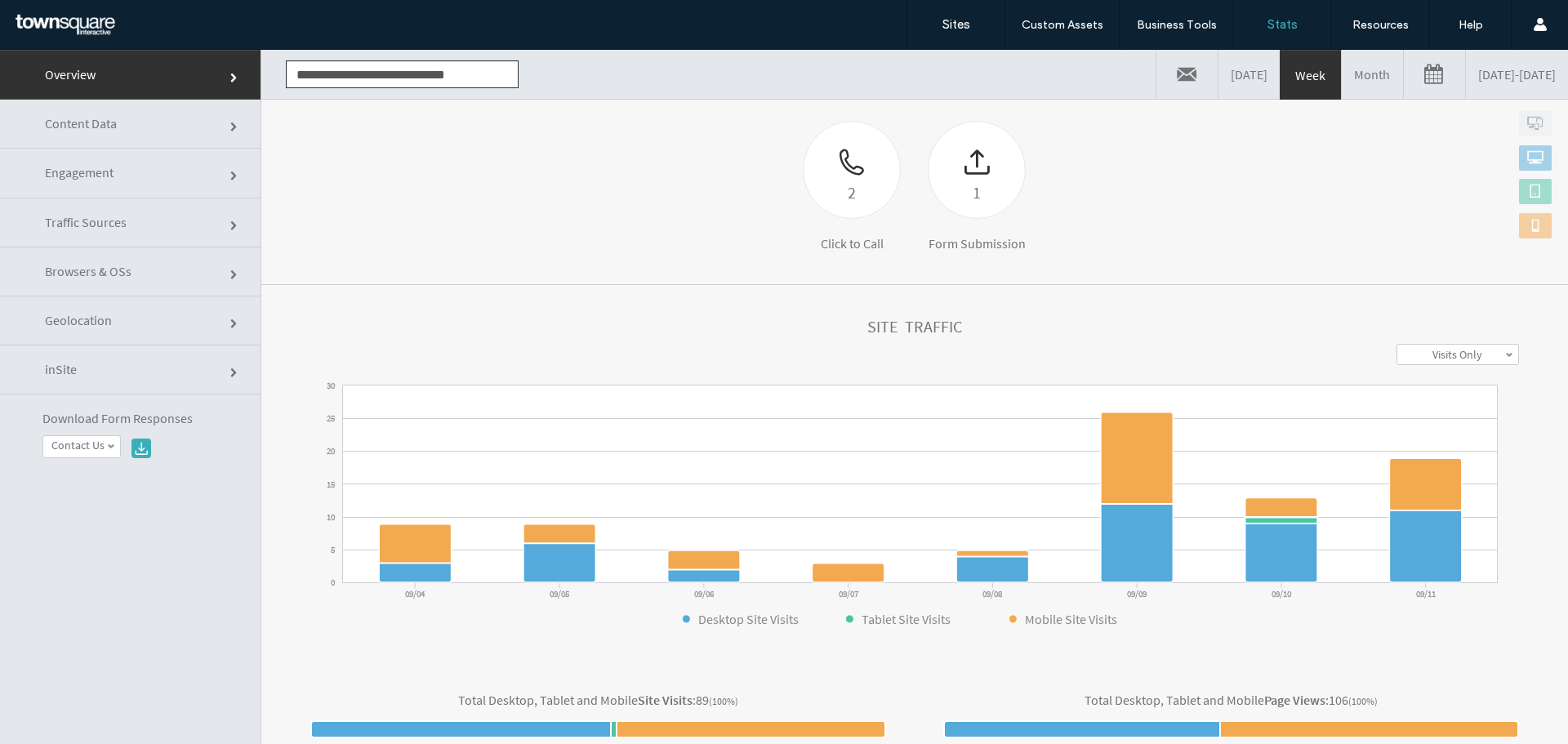
click at [901, 351] on div "**********" at bounding box center [915, 354] width 1209 height 21
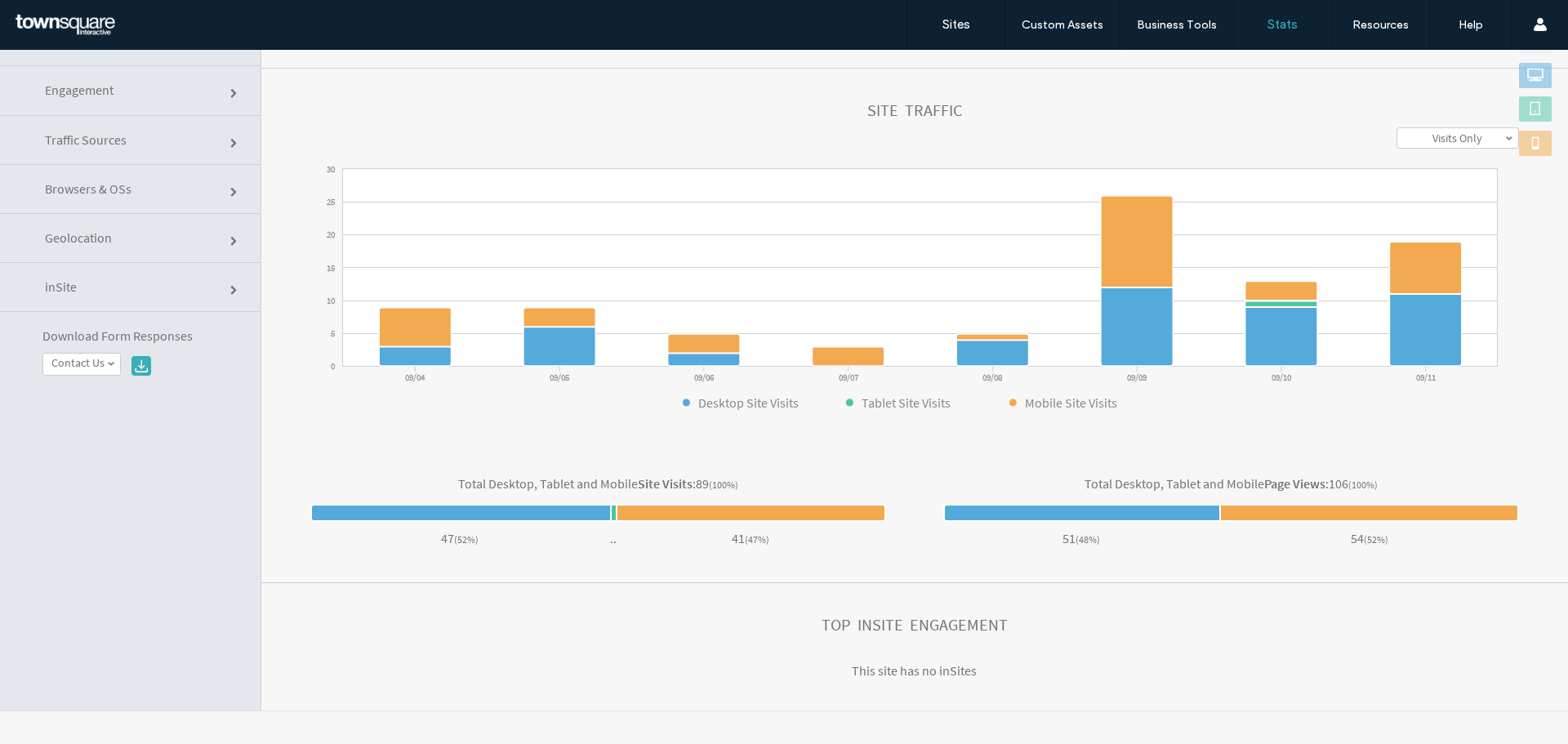
scroll to position [380, 0]
click at [915, 548] on div "Total Desktop, Tablet and Mobile Page Views : 106 (100%) 51 ( 48% ) .. 54 ( 52%…" at bounding box center [1217, 511] width 604 height 74
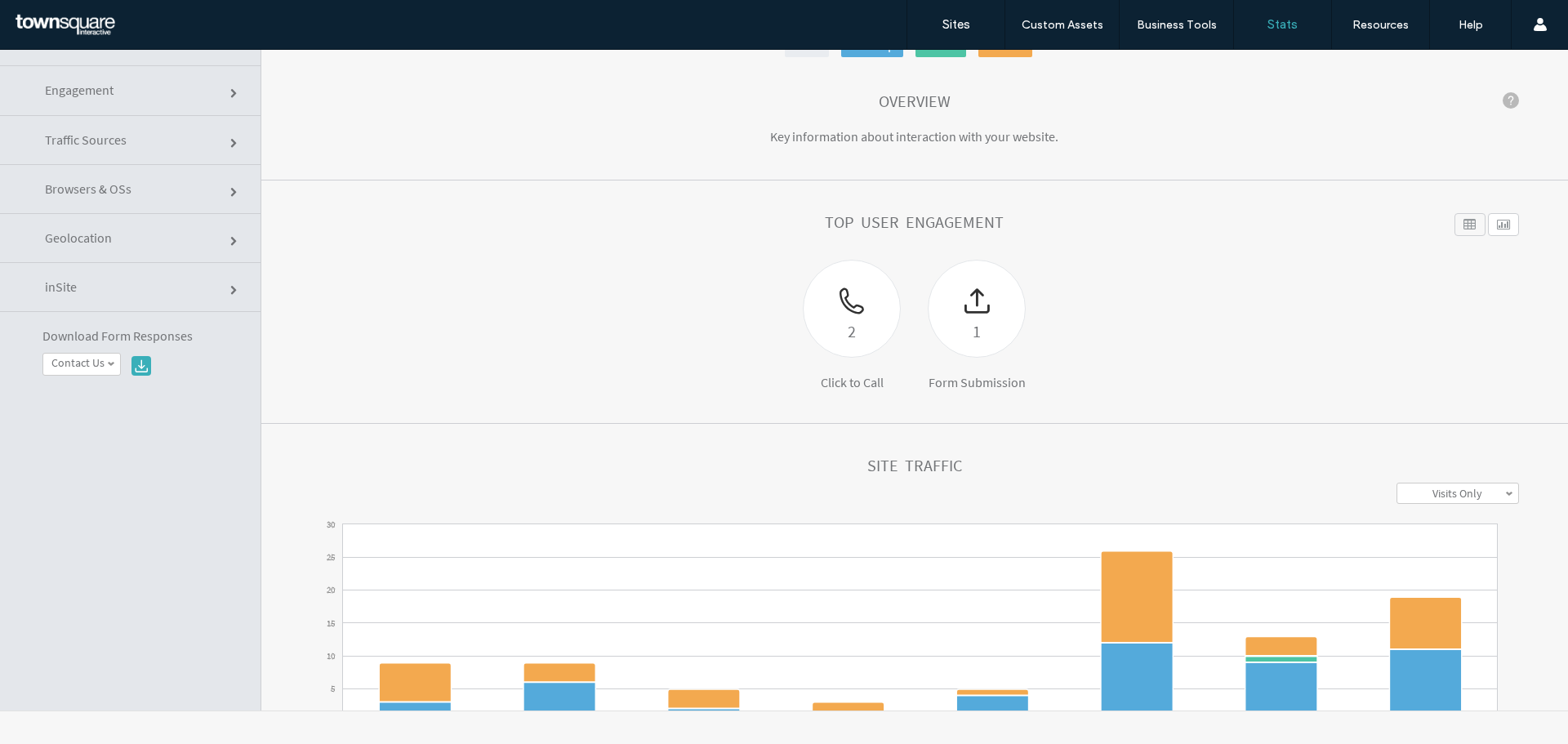
scroll to position [0, 0]
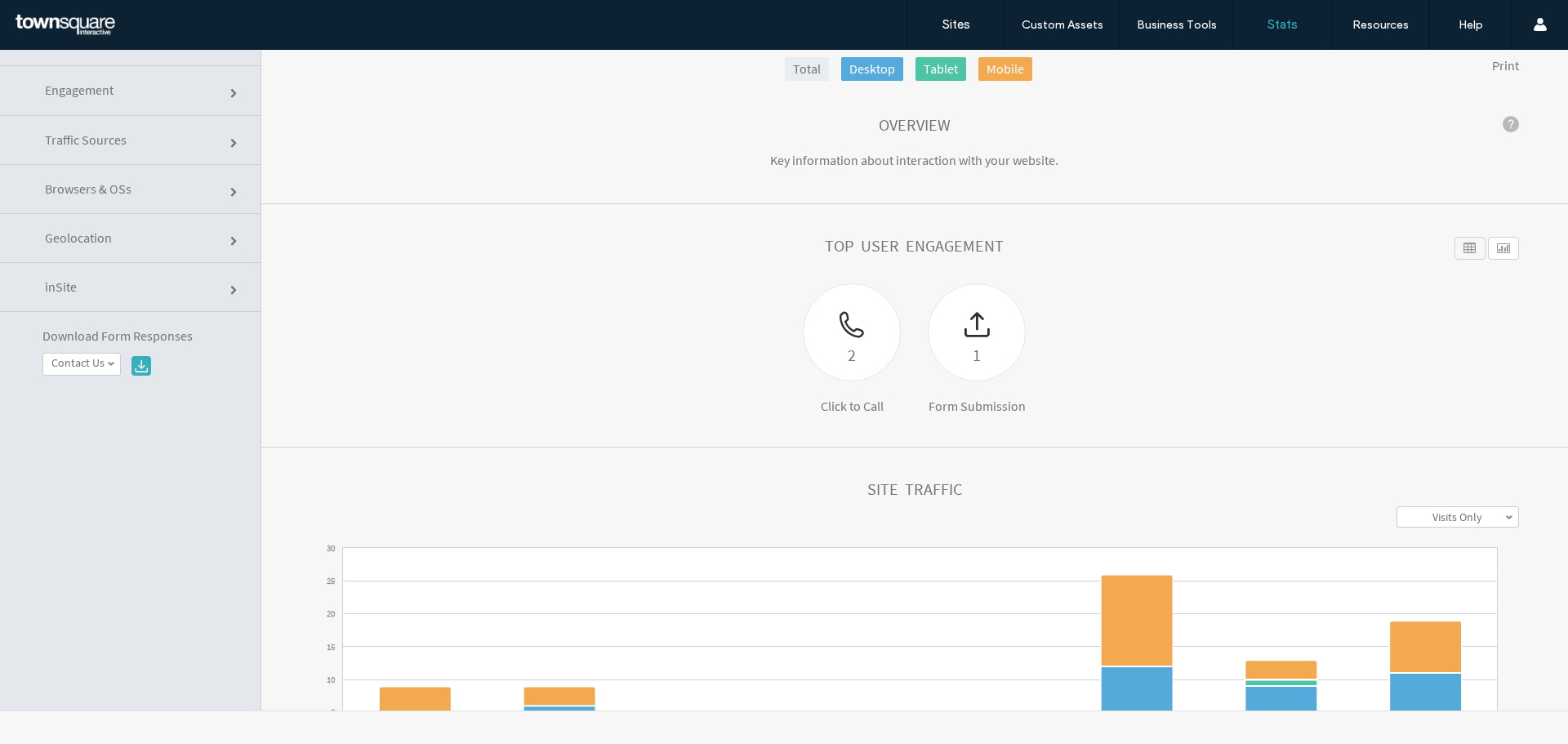
click at [902, 329] on div "2 Click to Call 1 Form Submission" at bounding box center [914, 348] width 707 height 131
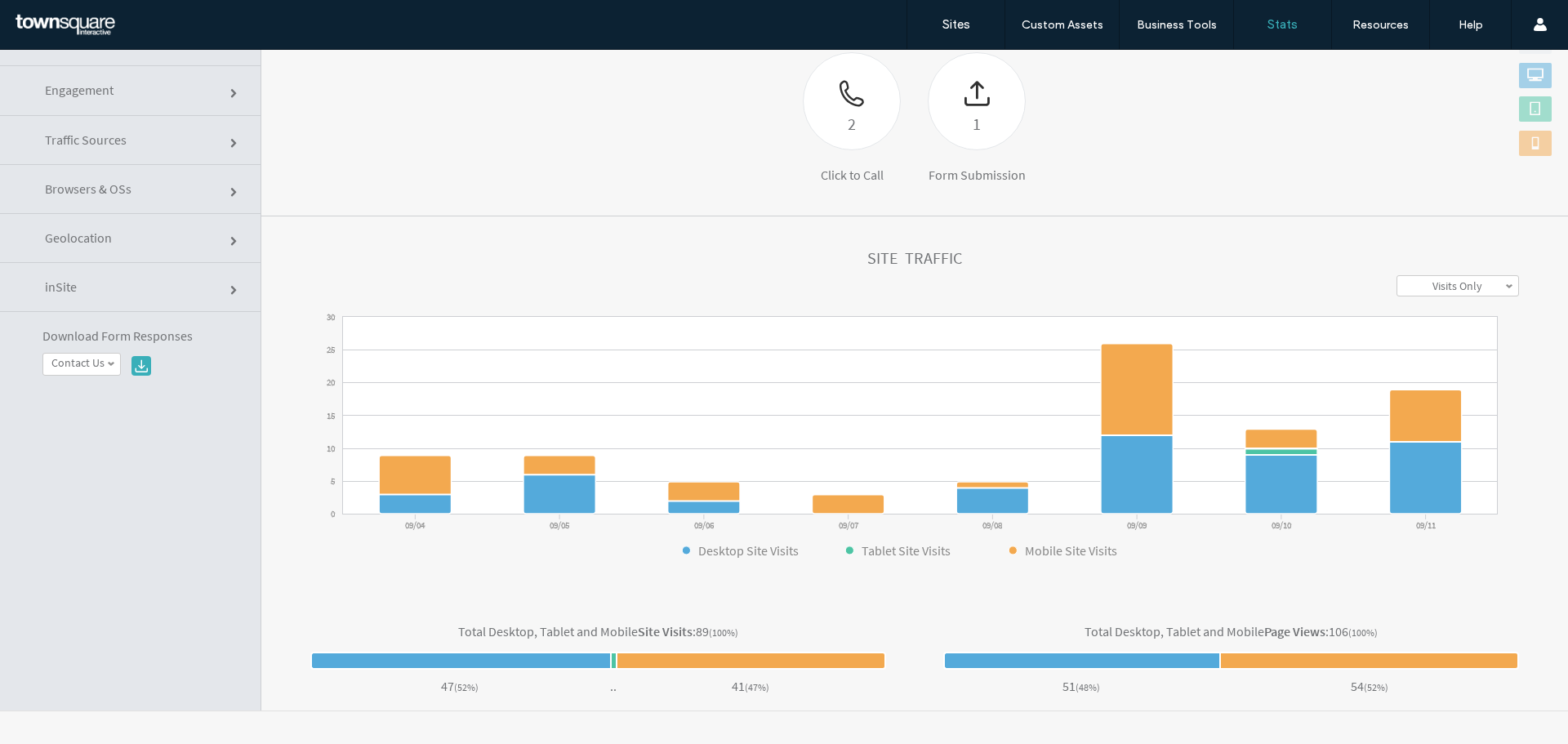
scroll to position [380, 0]
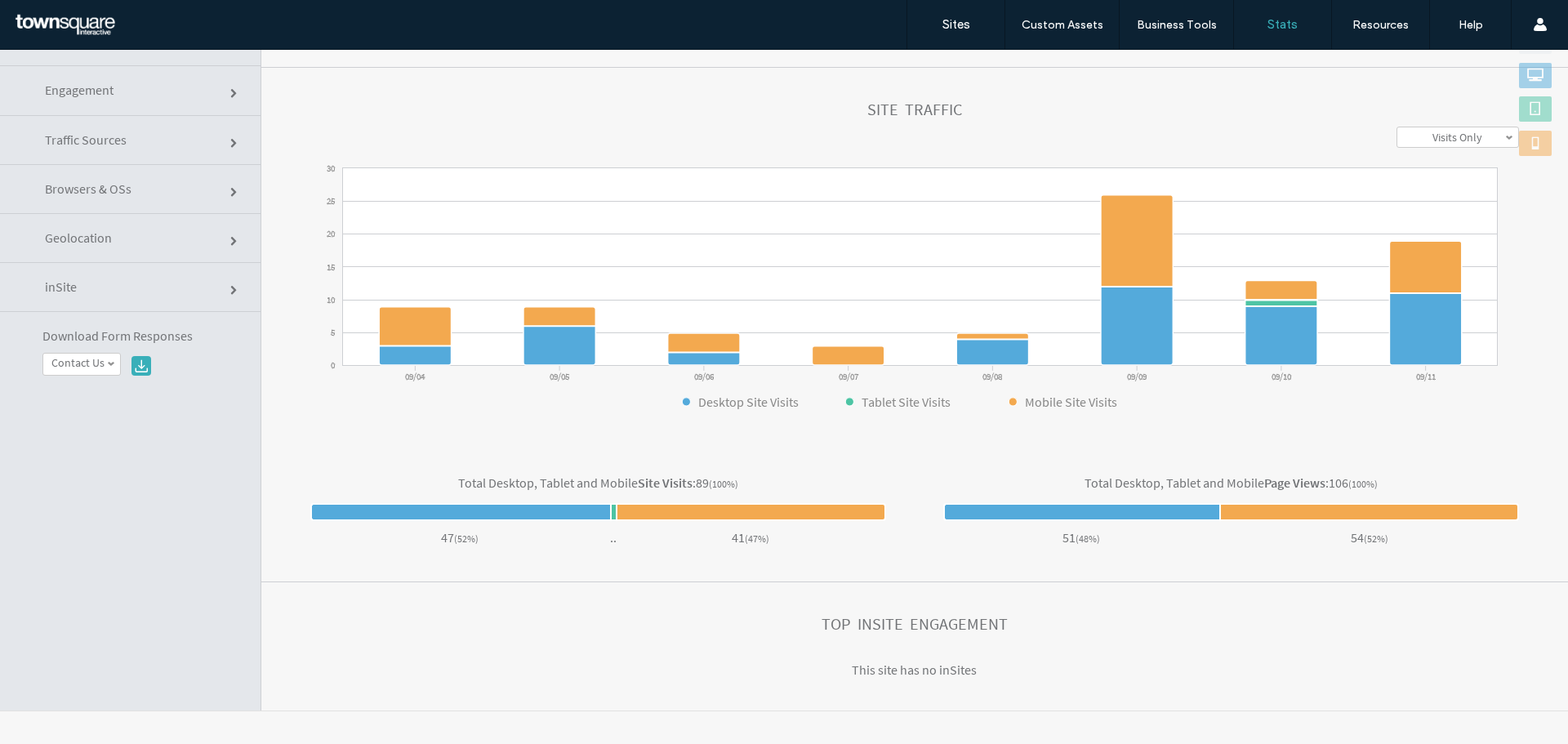
click at [923, 439] on section "**********" at bounding box center [914, 254] width 1307 height 374
click at [923, 437] on section "**********" at bounding box center [914, 254] width 1307 height 374
click at [914, 449] on section "Total Desktop, Tablet and Mobile Site Visits : 89 (100%) 47 ( 52% ) .. 41 ( 47%…" at bounding box center [914, 512] width 1307 height 141
click at [915, 482] on div "Total Desktop, Tablet and Mobile Page Views : 106 (100%) 51 ( 48% ) .. 54 ( 52%…" at bounding box center [1217, 511] width 604 height 74
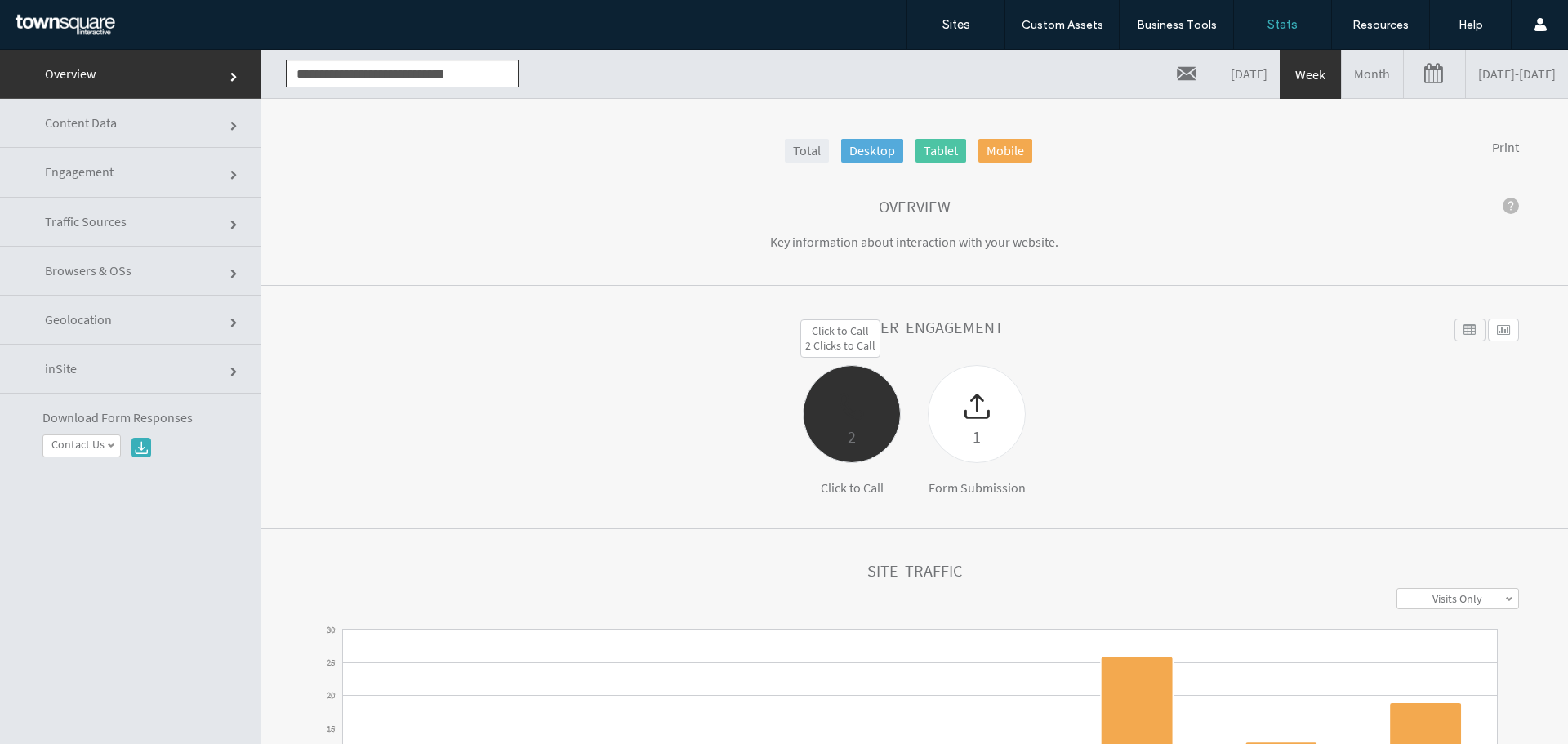
scroll to position [0, 0]
click at [902, 410] on div "2 Click to Call 1 Form Submission" at bounding box center [914, 431] width 707 height 131
